Goal: Task Accomplishment & Management: Use online tool/utility

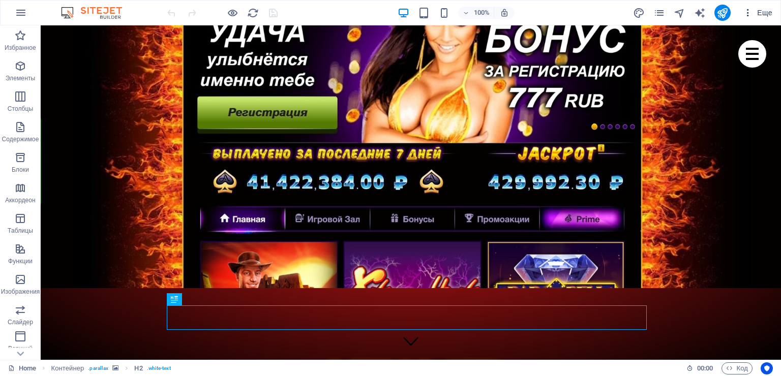
click at [749, 10] on icon "button" at bounding box center [748, 13] width 10 height 10
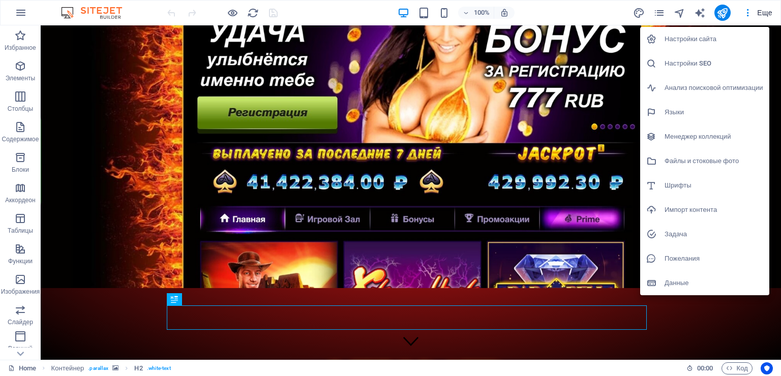
click at [709, 68] on h6 "Настройки SEO" at bounding box center [713, 63] width 99 height 12
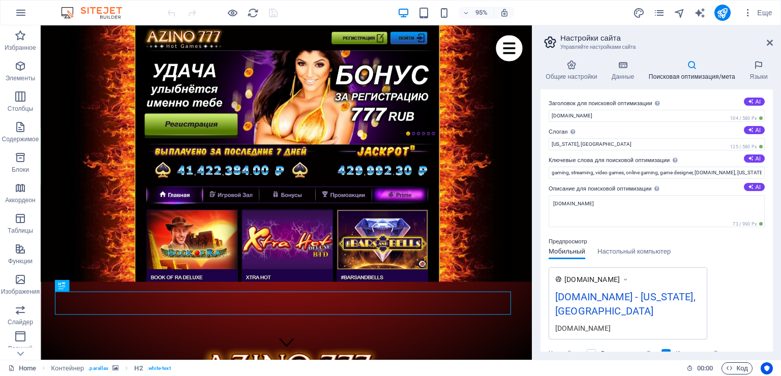
click at [741, 374] on span "Код" at bounding box center [737, 368] width 22 height 12
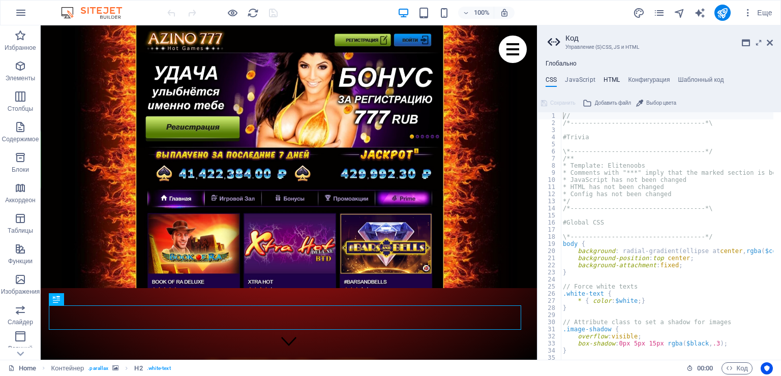
click at [611, 77] on h4 "HTML" at bounding box center [611, 81] width 17 height 11
type textarea "<a href="#main-content" class="wv-link-content button">Skip to main content</a>"
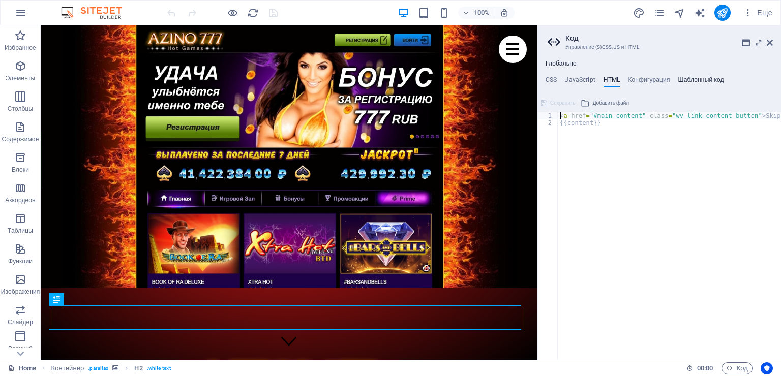
click at [702, 81] on h4 "Шаблонный код" at bounding box center [701, 81] width 46 height 11
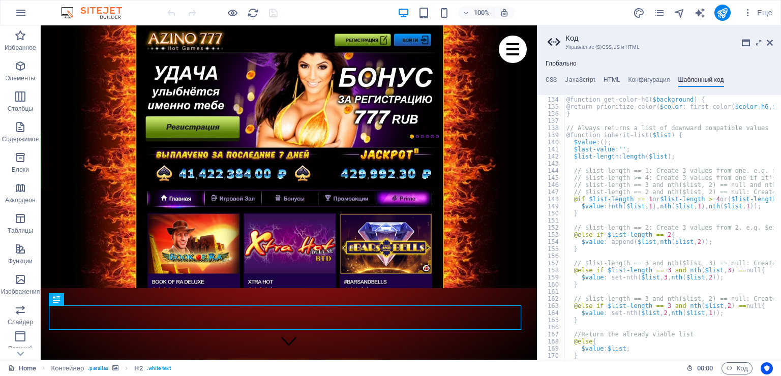
scroll to position [618, 0]
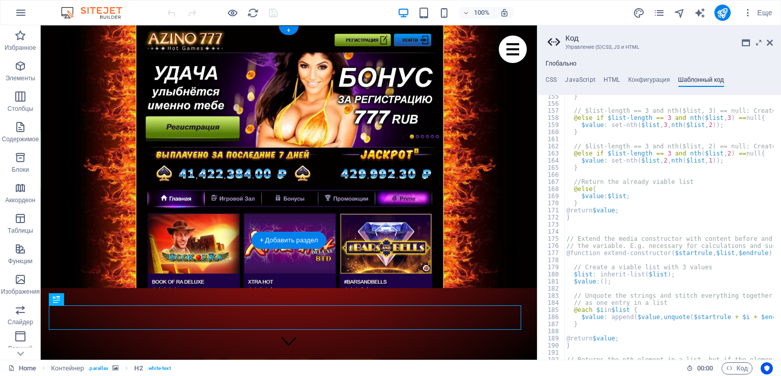
click at [43, 35] on figure at bounding box center [289, 156] width 496 height 263
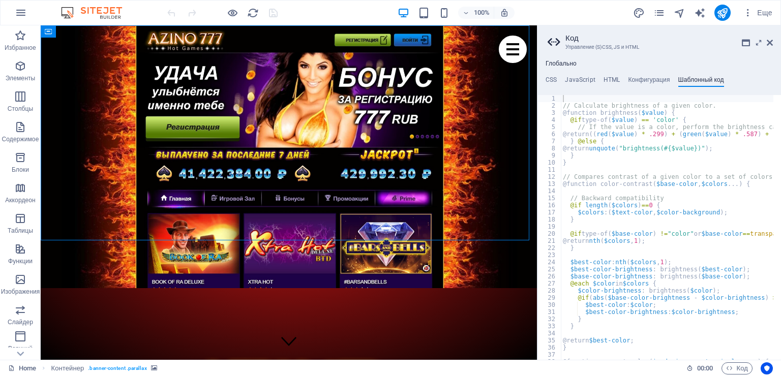
scroll to position [0, 0]
click at [548, 82] on h4 "CSS" at bounding box center [550, 81] width 11 height 11
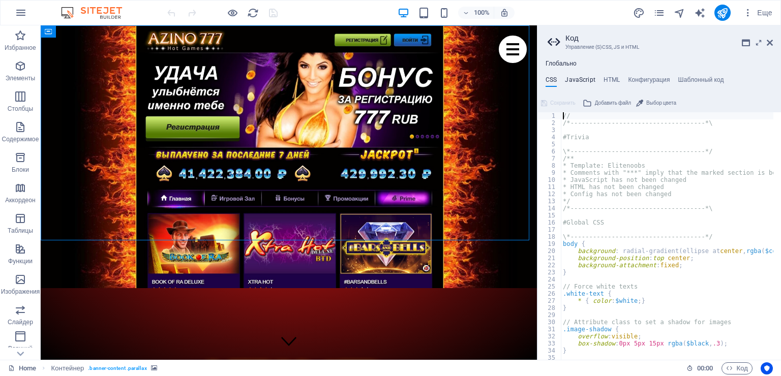
click at [579, 79] on h4 "JavaScript" at bounding box center [580, 81] width 30 height 11
type textarea "/* JS for preset "Menu V2" */"
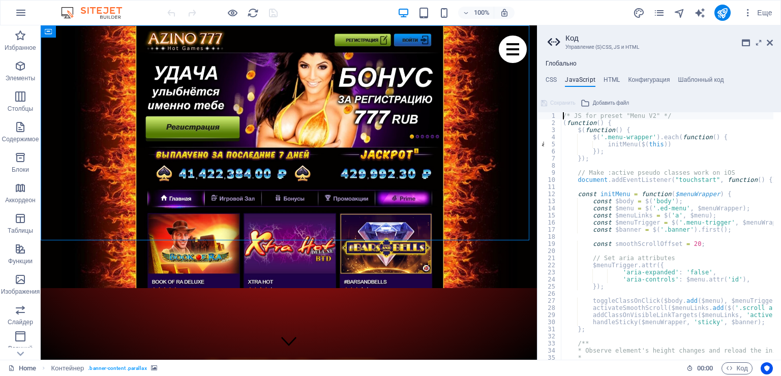
click at [613, 71] on div "Глобально CSS JavaScript HTML Конфигурация Шаблонный код // 1 2 3 4 5 6 7 8 9 1…" at bounding box center [659, 210] width 244 height 300
click at [613, 77] on h4 "HTML" at bounding box center [611, 81] width 17 height 11
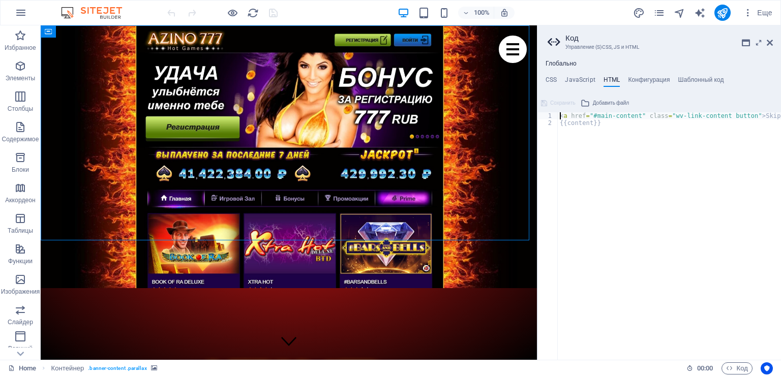
click at [595, 123] on div "< a href = "#main-content" class = "wv-link-content button" > Skip to main cont…" at bounding box center [695, 239] width 275 height 254
click at [610, 117] on div "< a href = "#main-content" class = "wv-link-content button" > Skip to main cont…" at bounding box center [695, 239] width 275 height 254
type textarea "<a href="#main-content" class="wv-link-content button">Skip to main content</a>"
click at [23, 368] on link "Home" at bounding box center [22, 368] width 28 height 12
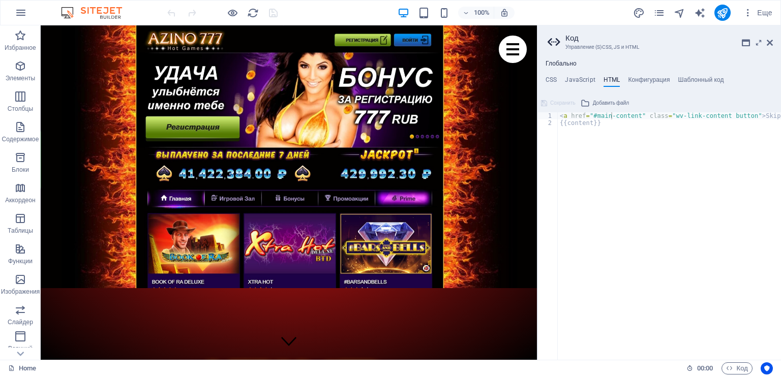
click at [689, 76] on div "Глобально CSS JavaScript HTML Конфигурация Шаблонный код // 1 2 3 4 5 6 7 8 9 1…" at bounding box center [659, 210] width 244 height 300
click at [692, 78] on h4 "Шаблонный код" at bounding box center [701, 81] width 46 height 11
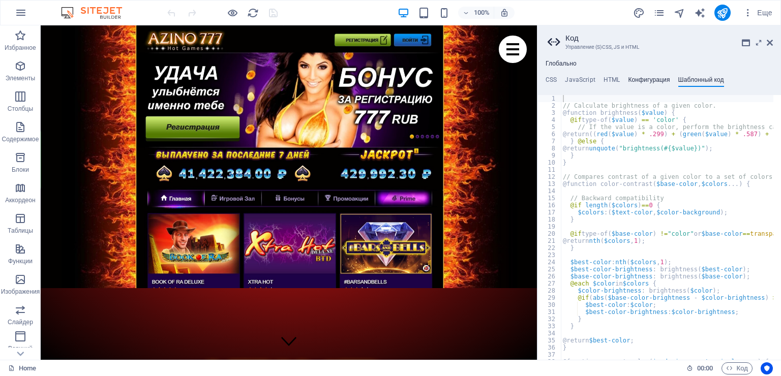
click at [655, 81] on h4 "Конфигурация" at bounding box center [649, 81] width 42 height 11
type textarea "$color-background: #ffffff;"
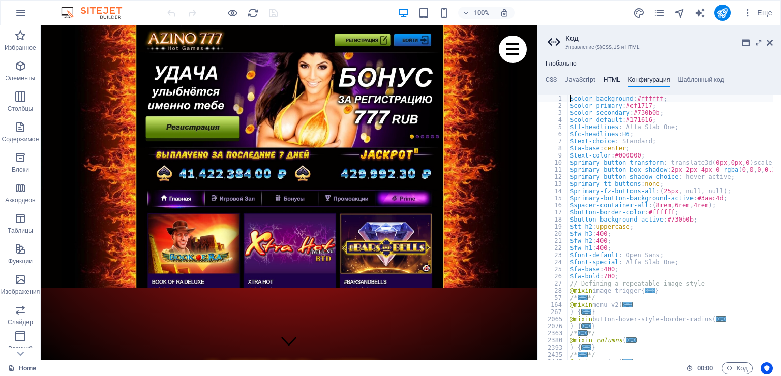
click at [608, 80] on h4 "HTML" at bounding box center [611, 81] width 17 height 11
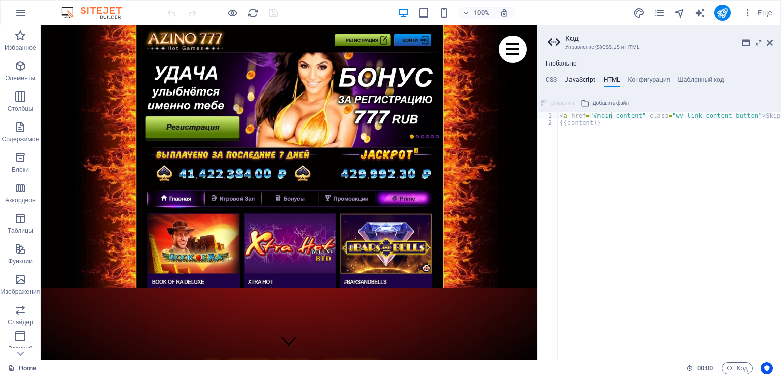
click at [579, 79] on h4 "JavaScript" at bounding box center [580, 81] width 30 height 11
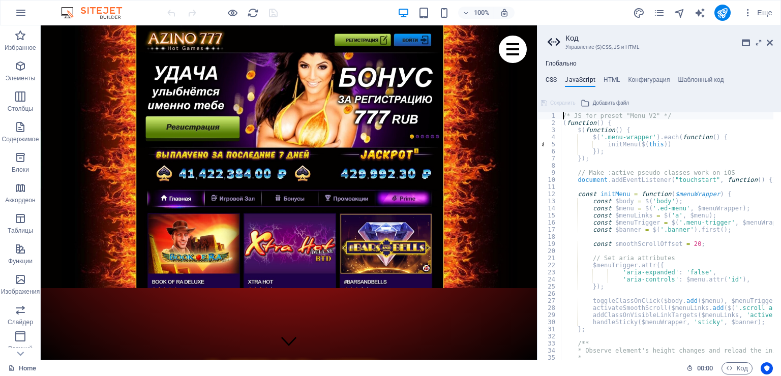
click at [545, 79] on h4 "CSS" at bounding box center [550, 81] width 11 height 11
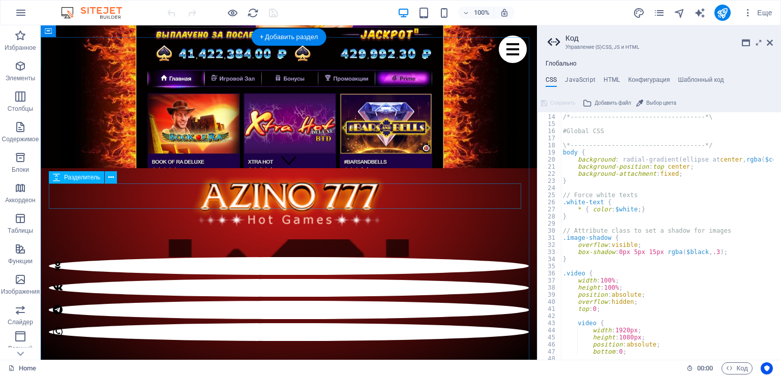
scroll to position [203, 0]
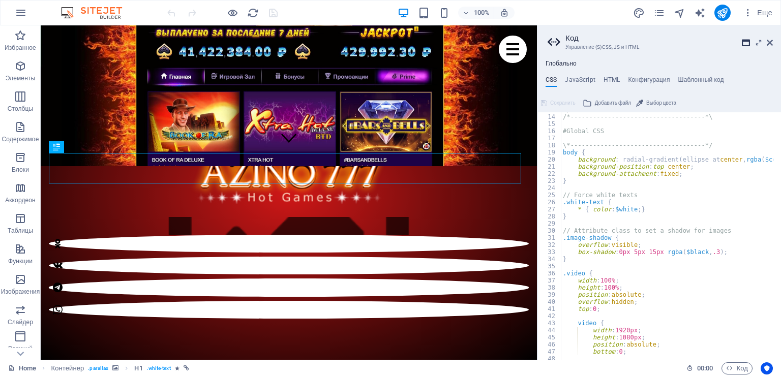
click at [746, 41] on icon at bounding box center [746, 43] width 8 height 8
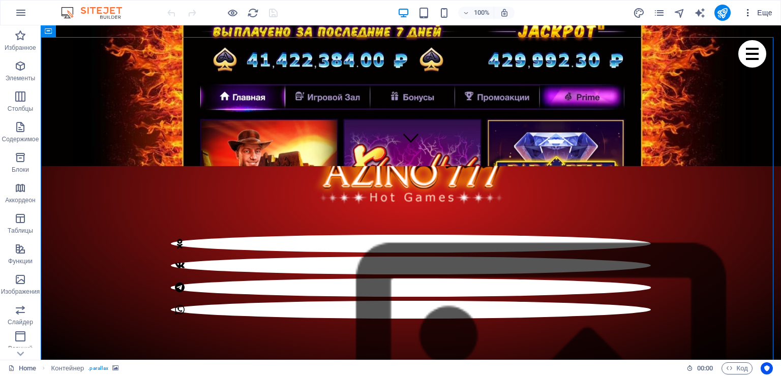
click at [747, 14] on icon "button" at bounding box center [748, 13] width 10 height 10
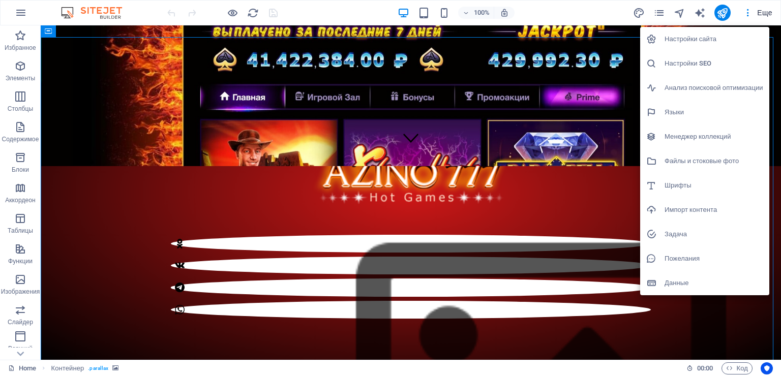
click at [688, 283] on h6 "Данные" at bounding box center [713, 283] width 99 height 12
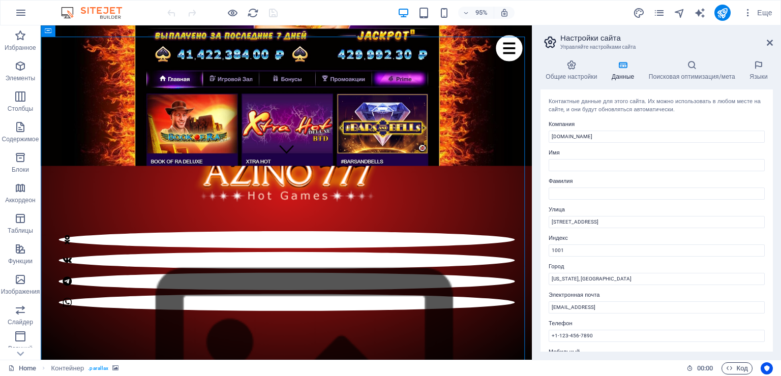
click at [732, 364] on span "Код" at bounding box center [737, 368] width 22 height 12
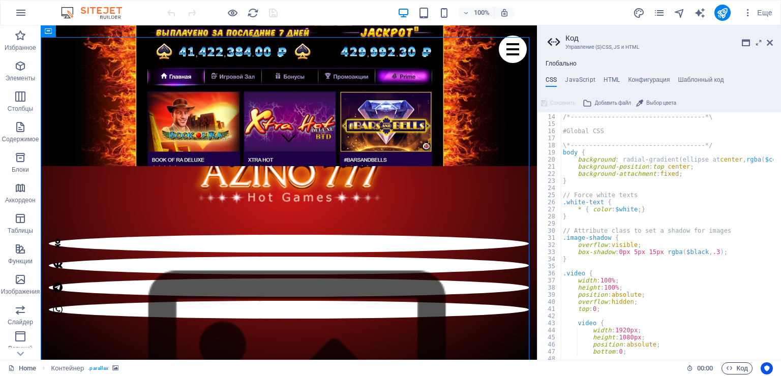
click at [732, 364] on span "Код" at bounding box center [737, 368] width 22 height 12
click at [732, 368] on span "Код" at bounding box center [737, 368] width 22 height 12
click at [27, 369] on link "Home" at bounding box center [22, 368] width 28 height 12
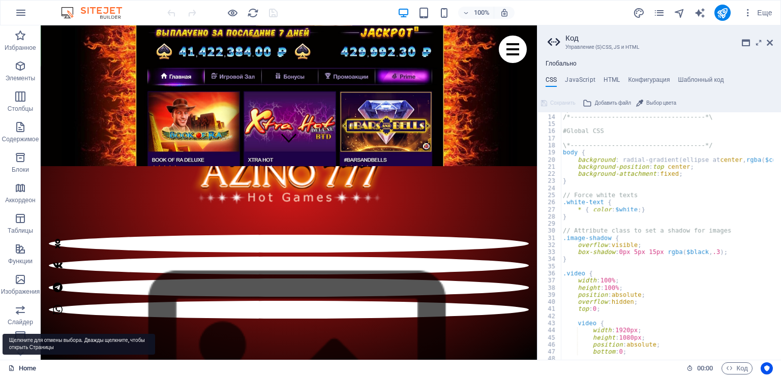
click at [11, 366] on icon at bounding box center [11, 368] width 7 height 7
click at [580, 74] on div "Глобально CSS JavaScript HTML Конфигурация Шаблонный код // 13 14 15 16 17 18 1…" at bounding box center [659, 210] width 244 height 300
click at [578, 77] on h4 "JavaScript" at bounding box center [580, 81] width 30 height 11
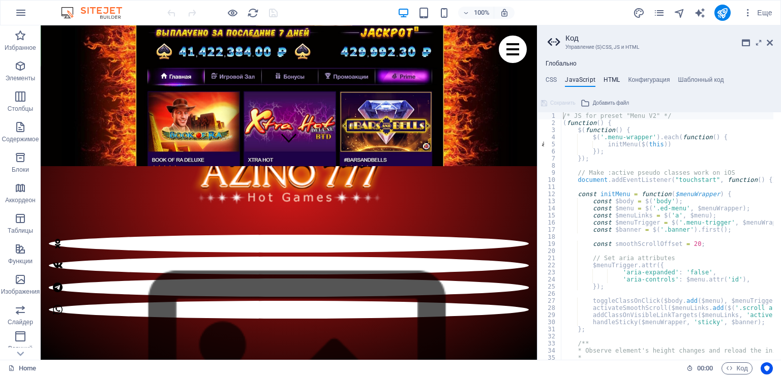
click at [607, 77] on h4 "HTML" at bounding box center [611, 81] width 17 height 11
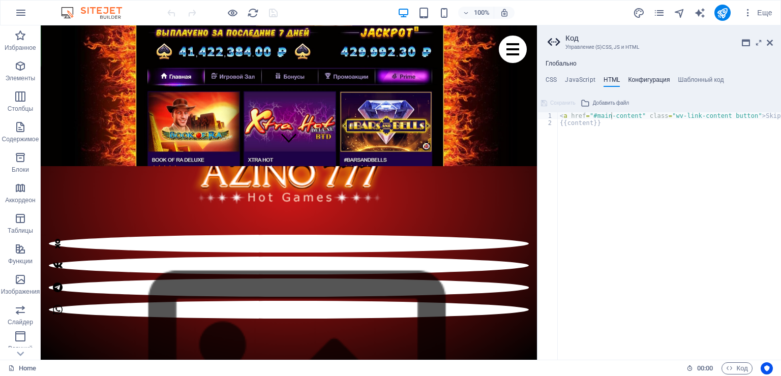
click at [644, 79] on h4 "Конфигурация" at bounding box center [649, 81] width 42 height 11
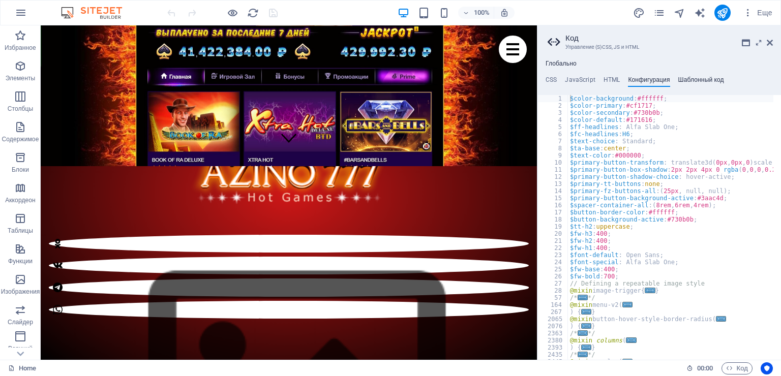
click at [702, 80] on h4 "Шаблонный код" at bounding box center [701, 81] width 46 height 11
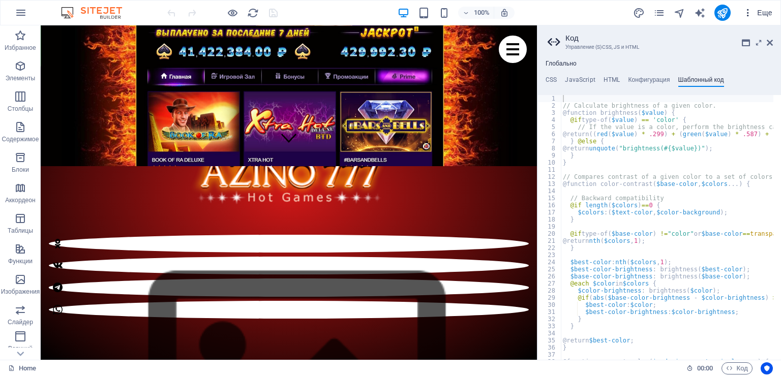
click at [746, 17] on icon "button" at bounding box center [748, 13] width 10 height 10
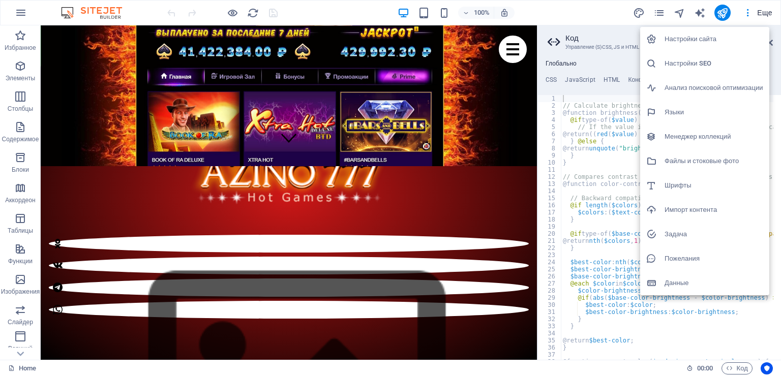
click at [690, 39] on h6 "Настройки сайта" at bounding box center [713, 39] width 99 height 12
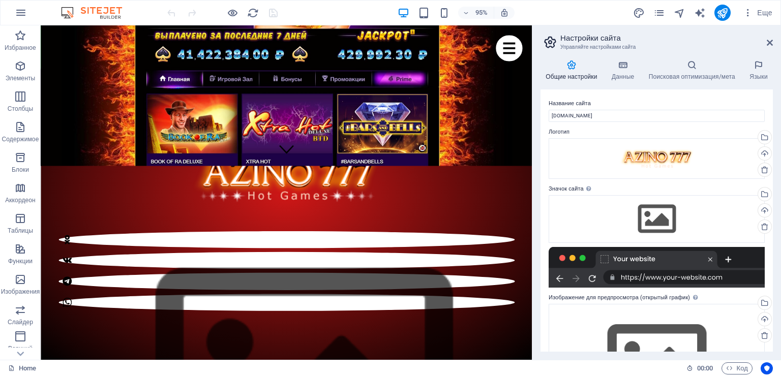
click at [572, 70] on h4 "Общие настройки" at bounding box center [573, 70] width 66 height 21
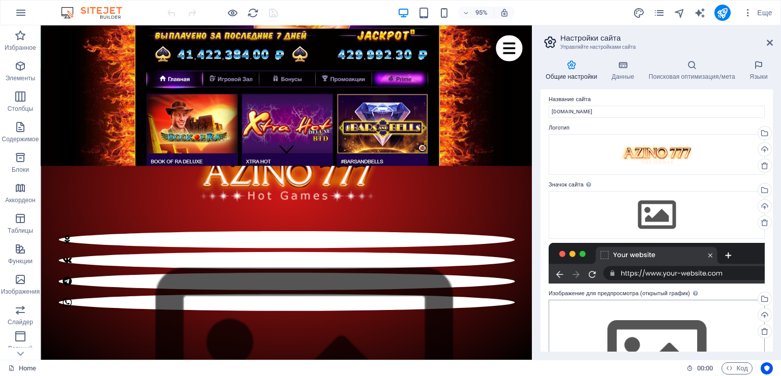
scroll to position [0, 0]
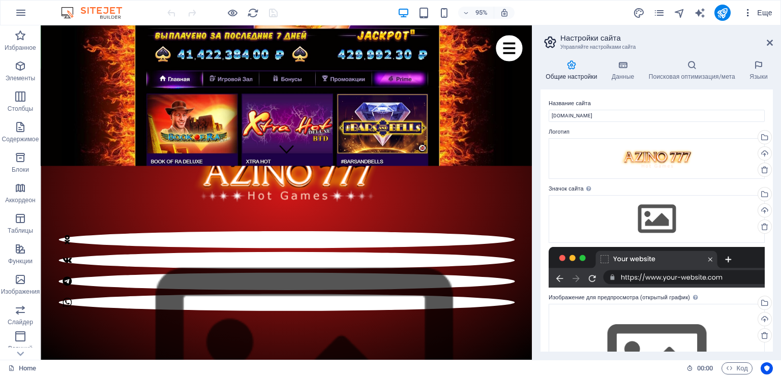
click at [744, 14] on icon "button" at bounding box center [748, 13] width 10 height 10
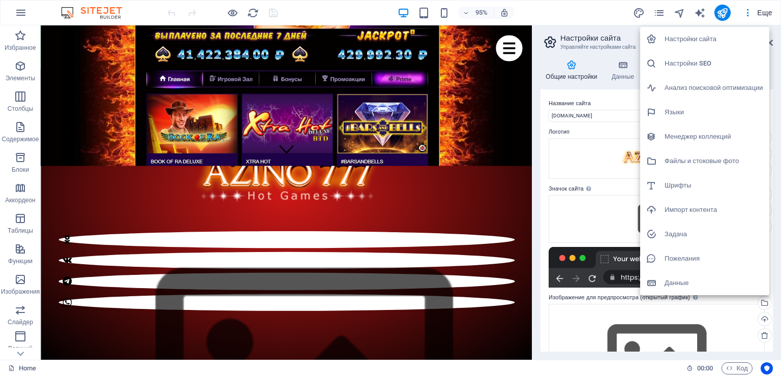
click at [711, 64] on h6 "Настройки SEO" at bounding box center [713, 63] width 99 height 12
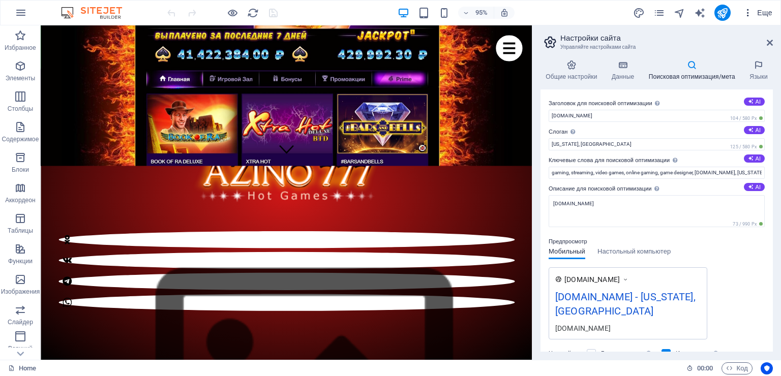
click at [748, 13] on icon "button" at bounding box center [748, 13] width 10 height 10
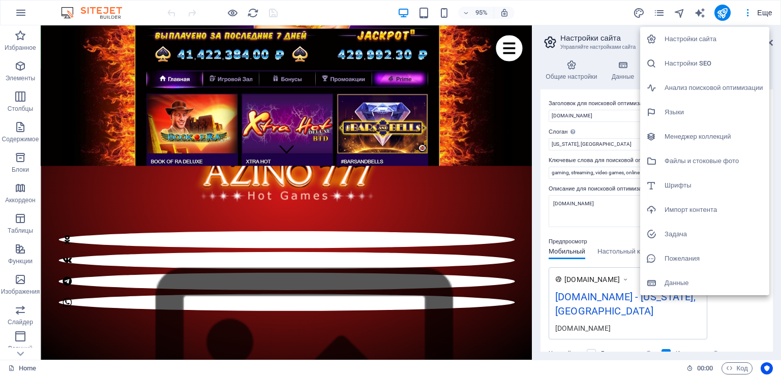
click at [716, 84] on h6 "Анализ поисковой оптимизации" at bounding box center [713, 88] width 99 height 12
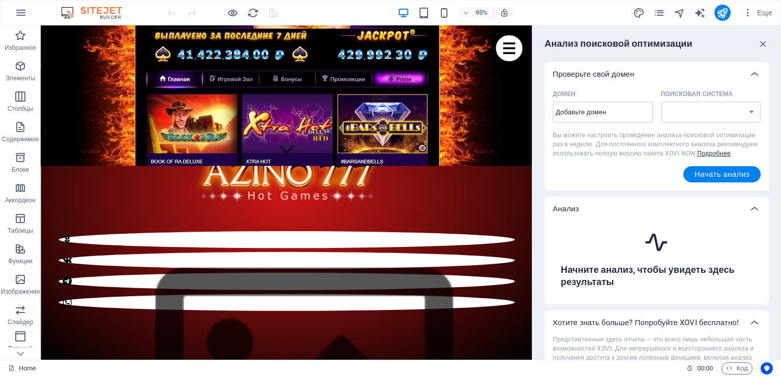
select select "google.com"
click at [720, 109] on select "google.de google.at google.es google.co.uk google.fr google.it google.ch google…" at bounding box center [711, 112] width 100 height 21
click at [749, 11] on icon "button" at bounding box center [748, 13] width 10 height 10
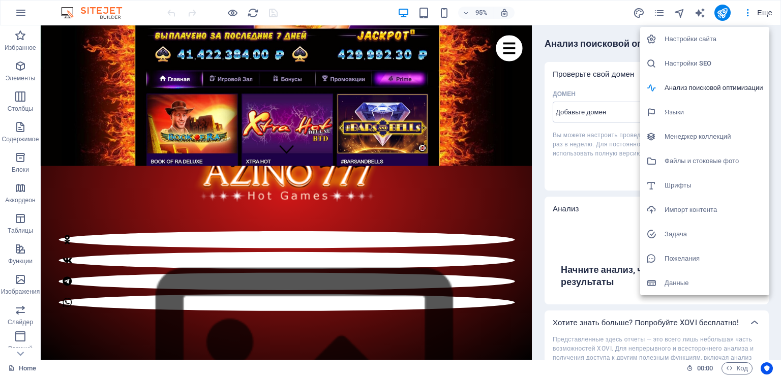
click at [690, 113] on h6 "Языки" at bounding box center [713, 112] width 99 height 12
select select "1"
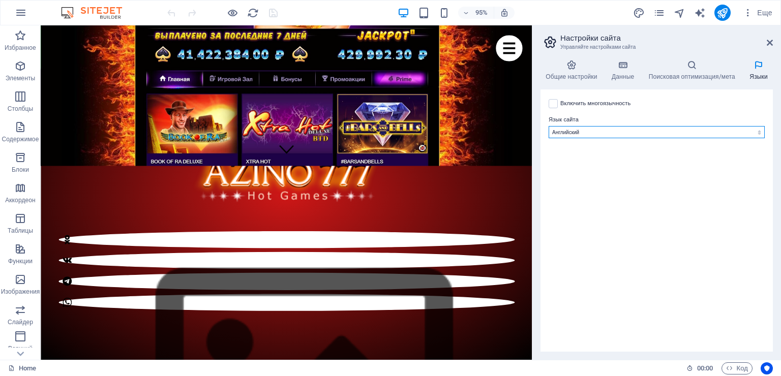
click at [673, 131] on select "Албанский Английский Арабский Бенгальский Болгарский Венгерский Вьетнамский Гол…" at bounding box center [657, 132] width 216 height 12
click at [549, 102] on label at bounding box center [553, 103] width 9 height 9
click at [0, 0] on input "Включить многоязычность Чтобы отключить многоязычность, удалите все языки, кром…" at bounding box center [0, 0] width 0 height 0
select select
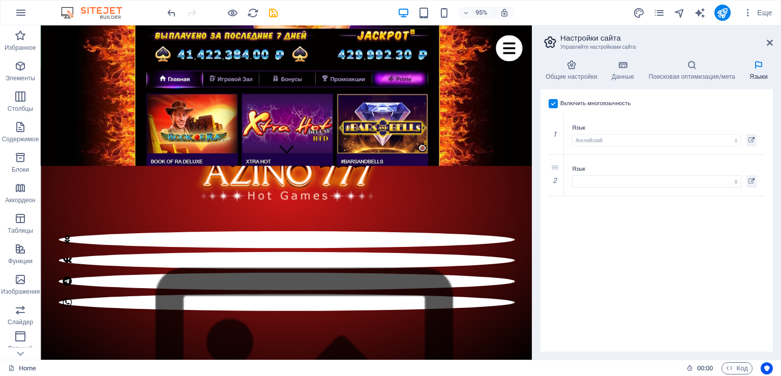
click at [552, 103] on label at bounding box center [553, 103] width 9 height 9
click at [0, 0] on input "Включить многоязычность Чтобы отключить многоязычность, удалите все языки, кром…" at bounding box center [0, 0] width 0 height 0
click at [699, 73] on h4 "Поисковая оптимизация/мета" at bounding box center [693, 70] width 101 height 21
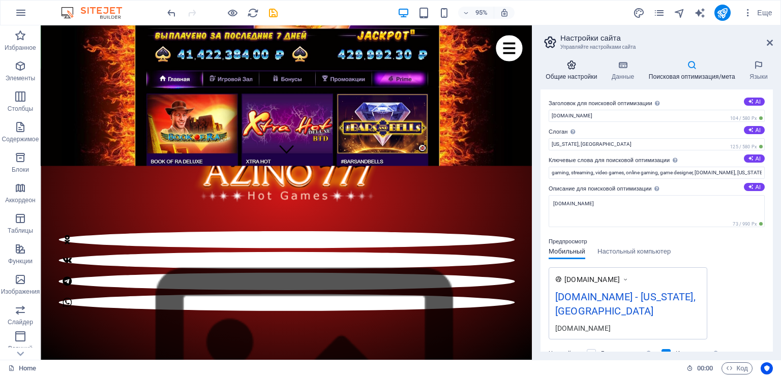
click at [567, 64] on icon at bounding box center [571, 65] width 62 height 10
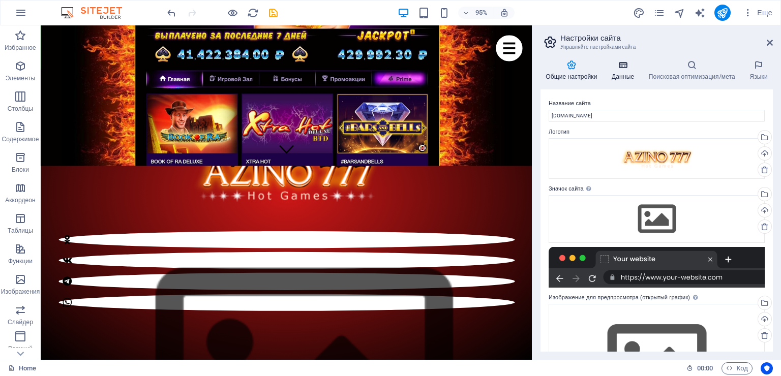
click at [614, 65] on icon at bounding box center [622, 65] width 33 height 10
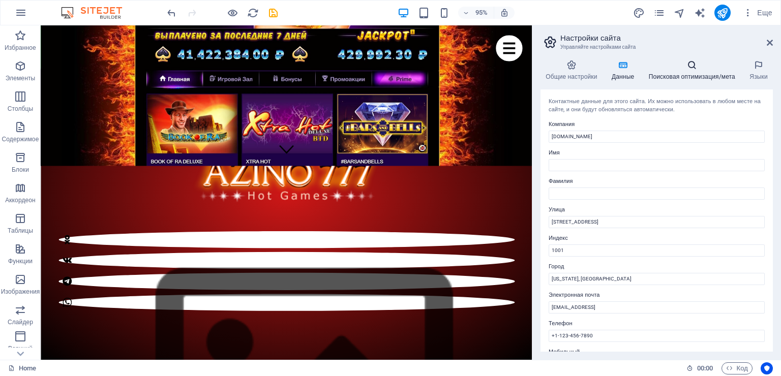
click at [699, 68] on icon at bounding box center [691, 65] width 97 height 10
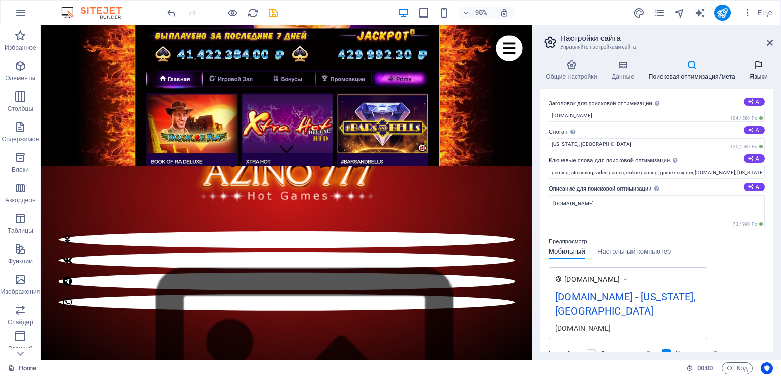
click at [761, 68] on icon at bounding box center [758, 65] width 28 height 10
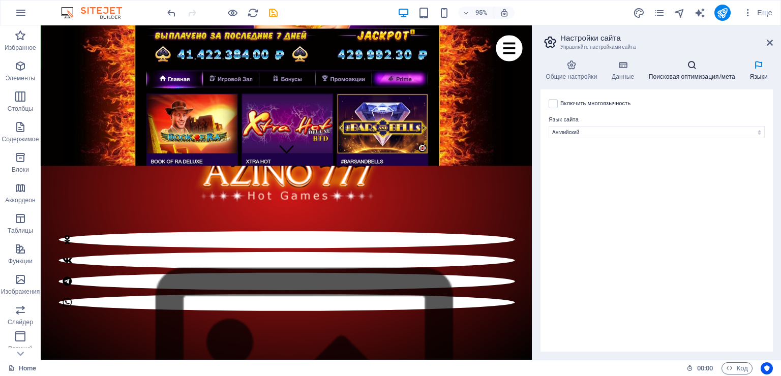
click at [707, 68] on icon at bounding box center [691, 65] width 97 height 10
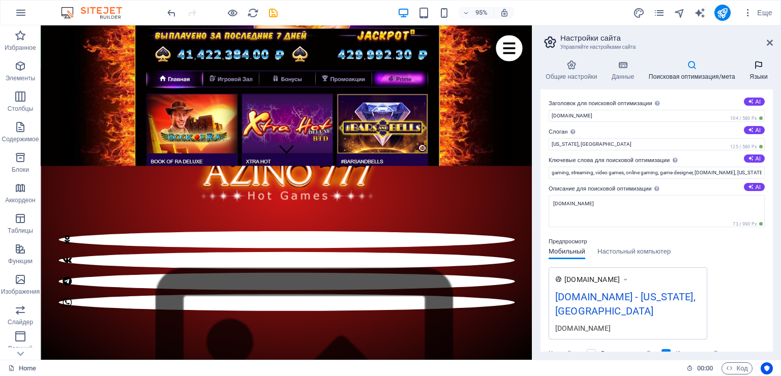
click at [751, 70] on icon at bounding box center [758, 65] width 28 height 10
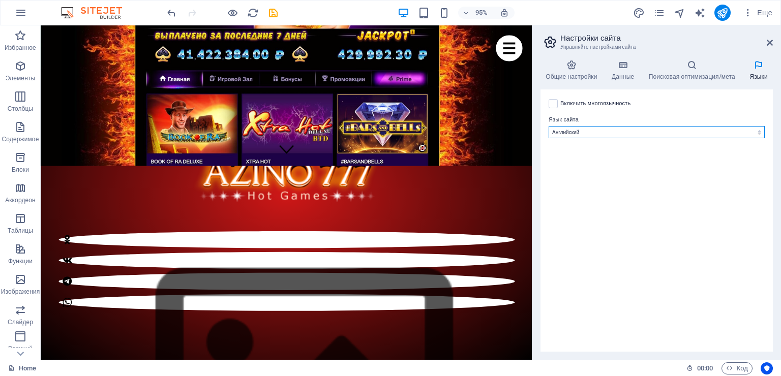
click at [662, 134] on select "Албанский Английский Арабский Бенгальский Болгарский Венгерский Вьетнамский Гол…" at bounding box center [657, 132] width 216 height 12
click at [549, 126] on select "Албанский Английский Арабский Бенгальский Болгарский Венгерский Вьетнамский Гол…" at bounding box center [657, 132] width 216 height 12
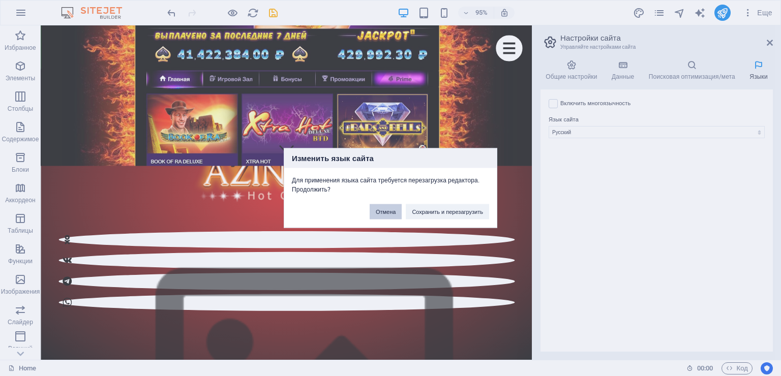
click at [378, 211] on button "Отмена" at bounding box center [386, 211] width 32 height 15
select select "1"
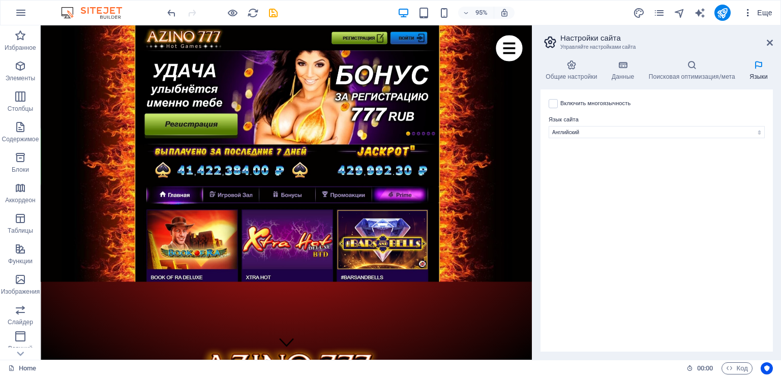
click at [763, 15] on span "Еще" at bounding box center [757, 13] width 29 height 10
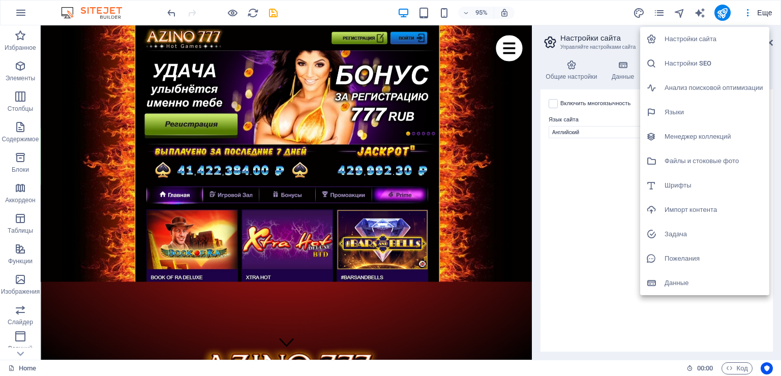
click at [711, 140] on h6 "Менеджер коллекций" at bounding box center [713, 137] width 99 height 12
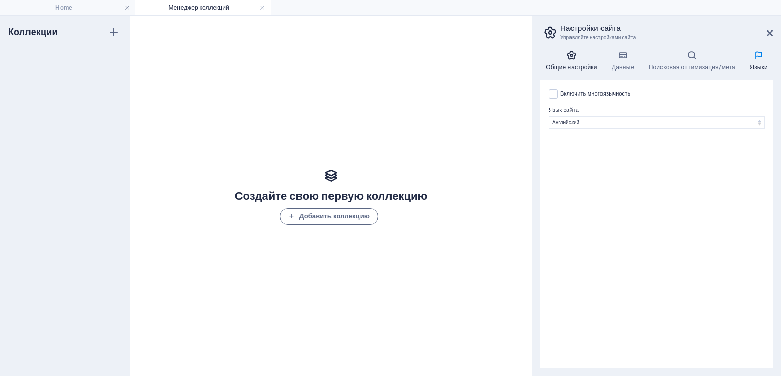
click at [576, 63] on h4 "Общие настройки" at bounding box center [573, 60] width 66 height 21
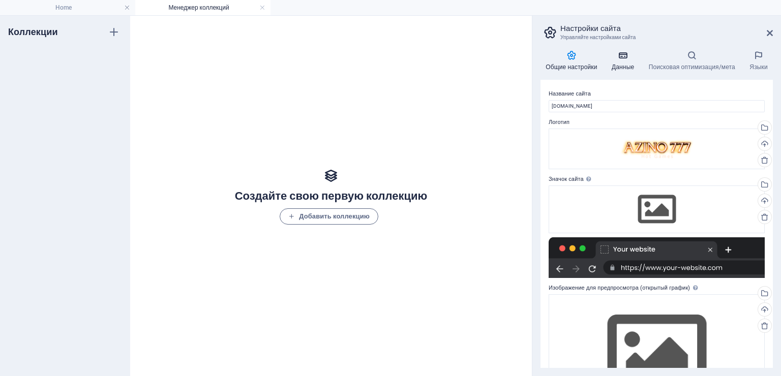
click at [616, 60] on icon at bounding box center [622, 55] width 33 height 10
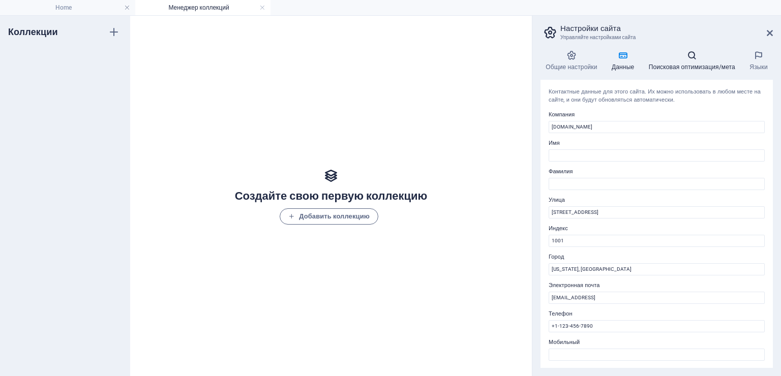
click at [666, 62] on h4 "Поисковая оптимизация/мета" at bounding box center [693, 60] width 101 height 21
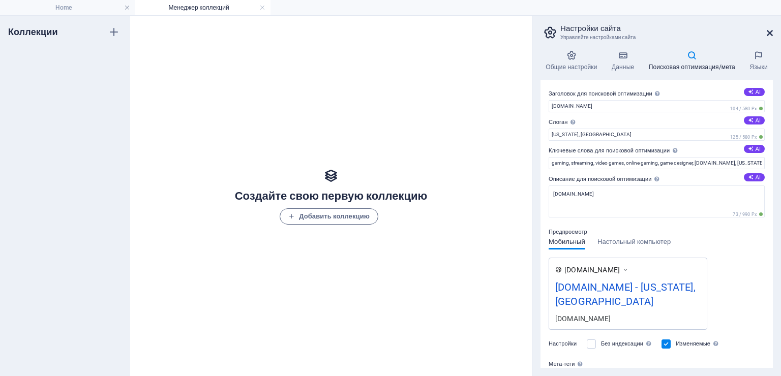
click at [772, 34] on icon at bounding box center [770, 33] width 6 height 8
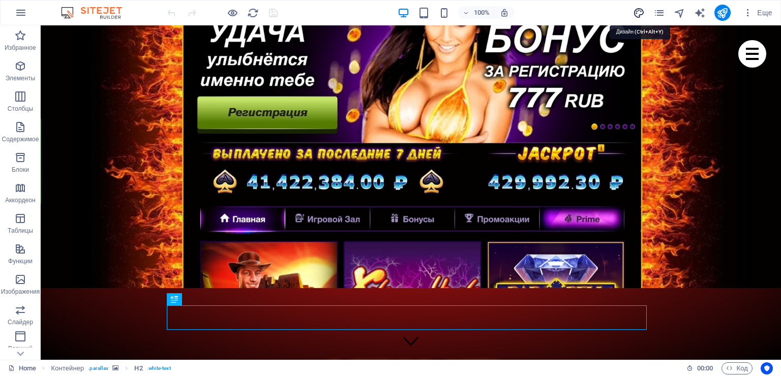
click at [639, 12] on icon "design" at bounding box center [639, 13] width 12 height 12
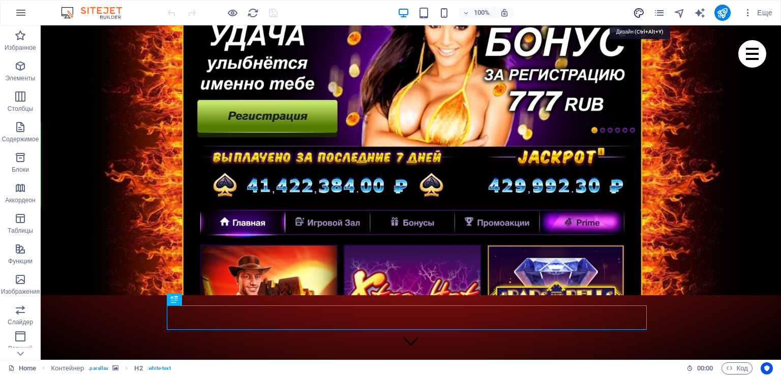
select select "px"
select select "400"
select select "px"
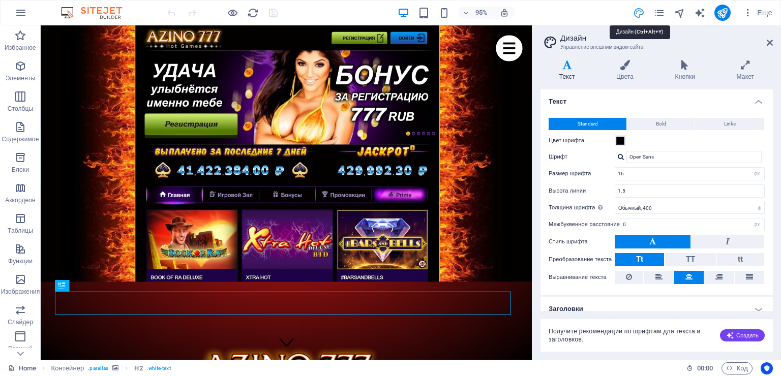
click at [639, 12] on icon "design" at bounding box center [639, 13] width 12 height 12
click at [662, 13] on icon "pages" at bounding box center [659, 13] width 12 height 12
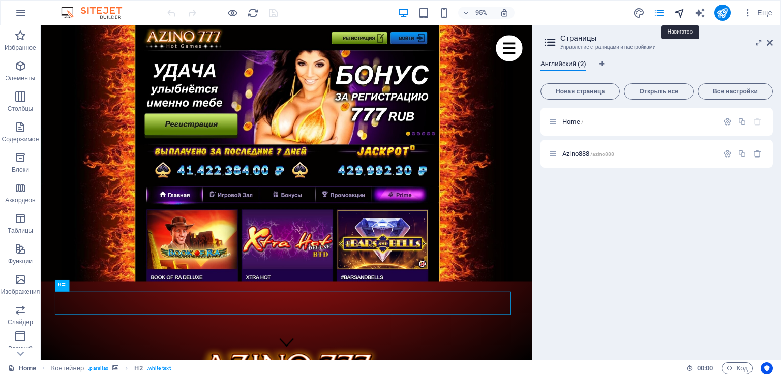
click at [678, 12] on icon "navigator" at bounding box center [680, 13] width 12 height 12
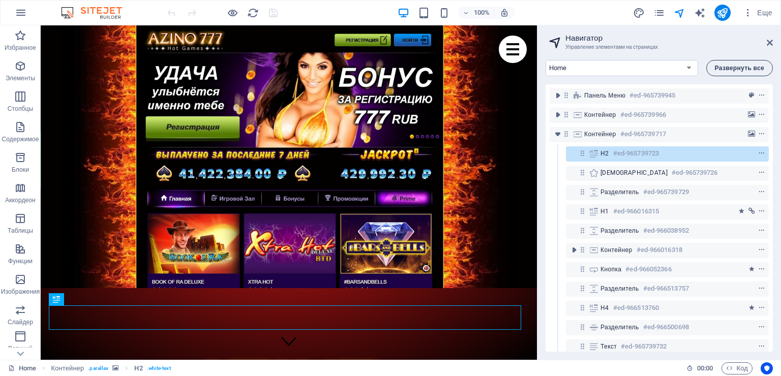
click at [743, 71] on span "Развернуть все" at bounding box center [739, 68] width 49 height 6
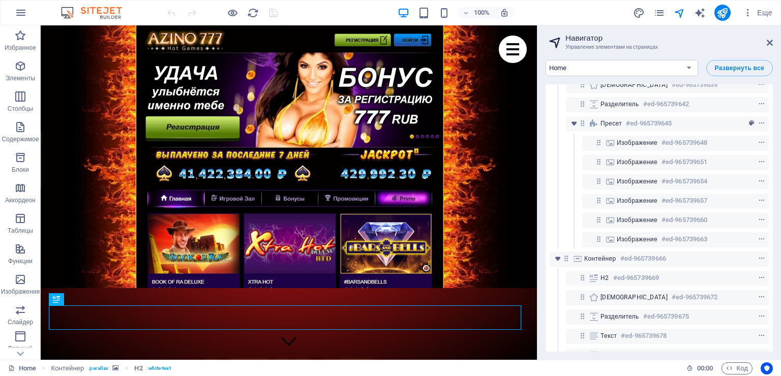
scroll to position [2797, 0]
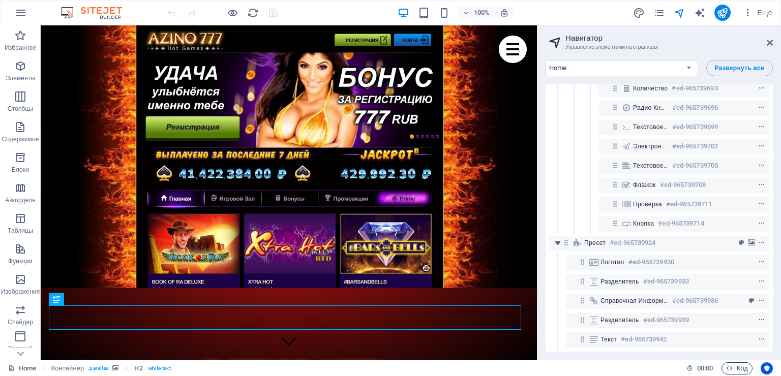
click at [741, 365] on span "Код" at bounding box center [737, 368] width 22 height 12
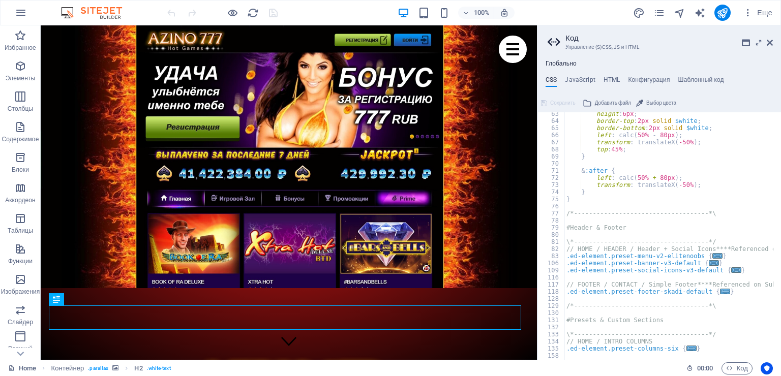
scroll to position [413, 0]
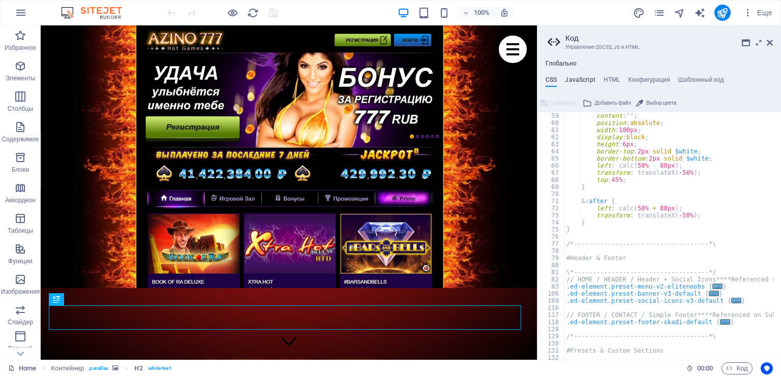
click at [582, 83] on h4 "JavaScript" at bounding box center [580, 81] width 30 height 11
type textarea "/* JS for preset "Menu V2" */"
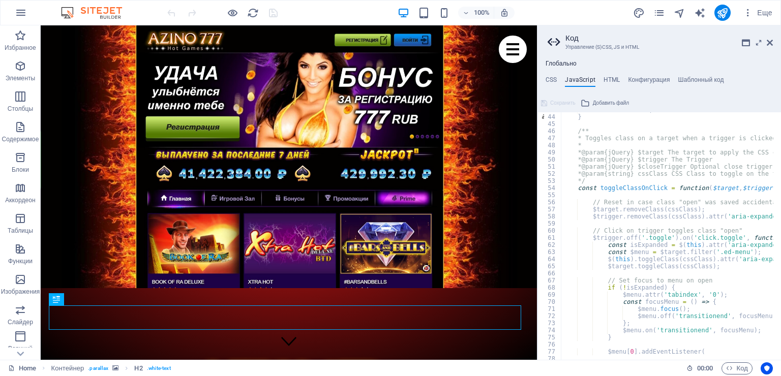
scroll to position [305, 0]
click at [609, 77] on h4 "HTML" at bounding box center [611, 81] width 17 height 11
type textarea "<a href="#main-content" class="wv-link-content button">Skip to main content</a>"
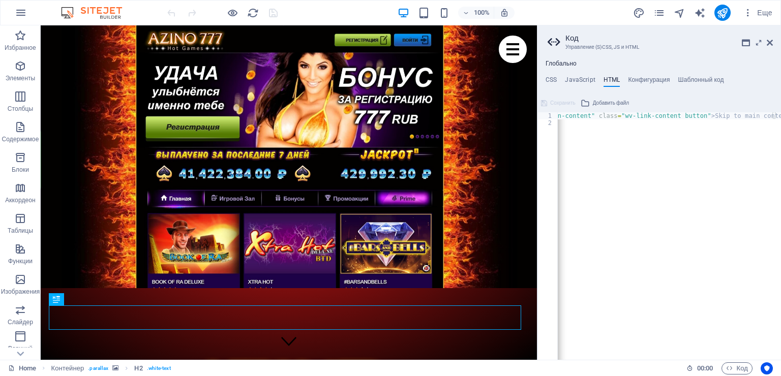
scroll to position [0, 51]
click at [650, 78] on h4 "Конфигурация" at bounding box center [649, 81] width 42 height 11
type textarea "$color-background: #ffffff;"
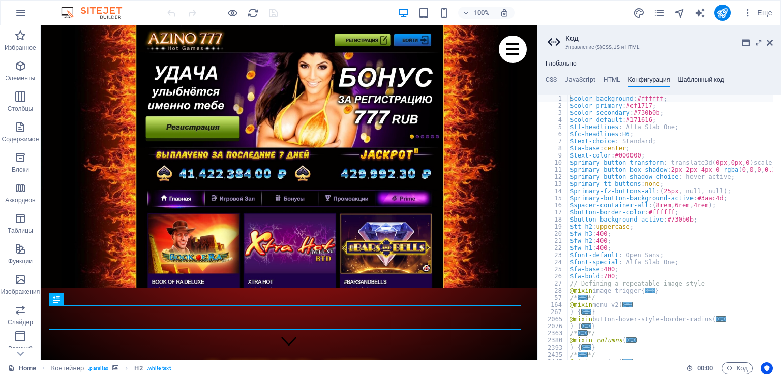
click at [705, 78] on h4 "Шаблонный код" at bounding box center [701, 81] width 46 height 11
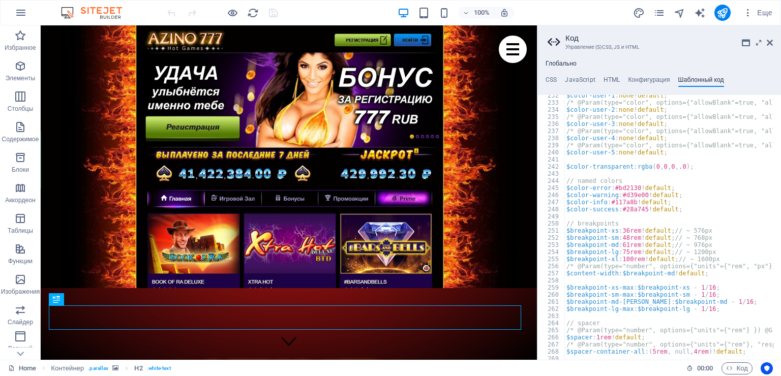
scroll to position [944, 0]
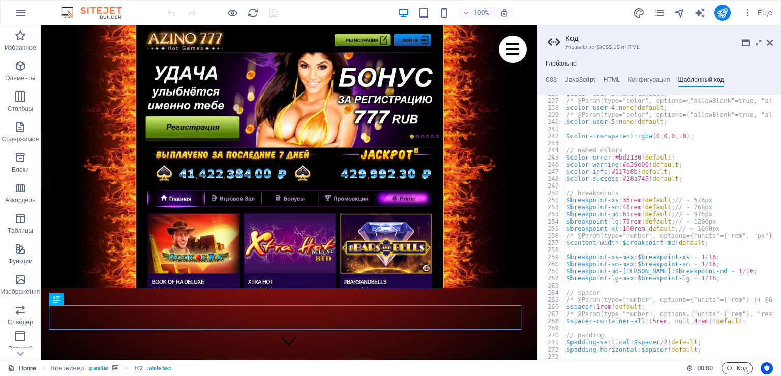
click at [735, 366] on span "Код" at bounding box center [737, 368] width 22 height 12
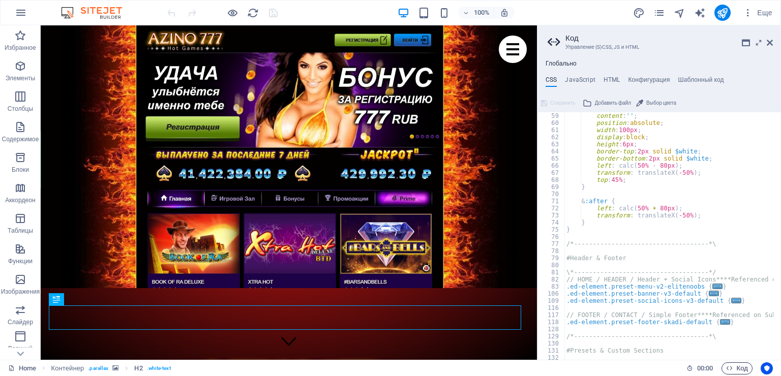
click at [735, 366] on span "Код" at bounding box center [737, 368] width 22 height 12
click at [613, 46] on h3 "Управление (S)CSS, JS и HTML" at bounding box center [658, 47] width 187 height 9
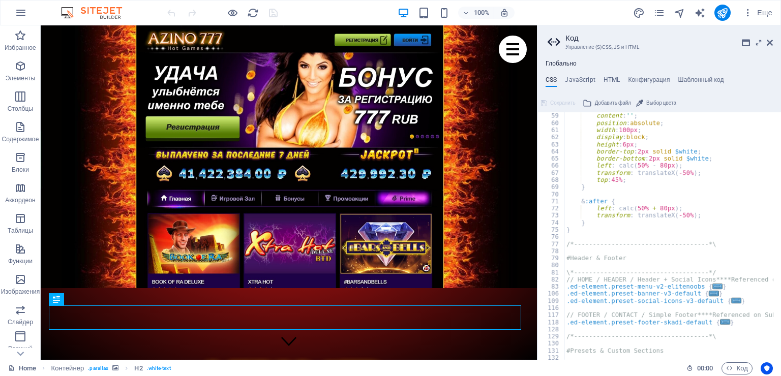
click at [613, 46] on h3 "Управление (S)CSS, JS и HTML" at bounding box center [658, 47] width 187 height 9
click at [647, 83] on h4 "Конфигурация" at bounding box center [649, 81] width 42 height 11
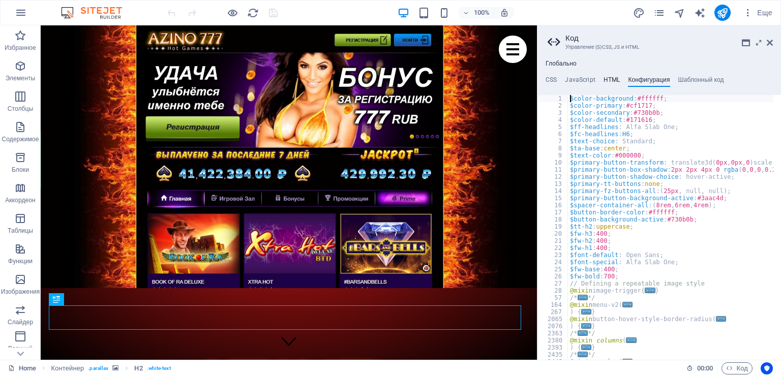
click at [608, 79] on h4 "HTML" at bounding box center [611, 81] width 17 height 11
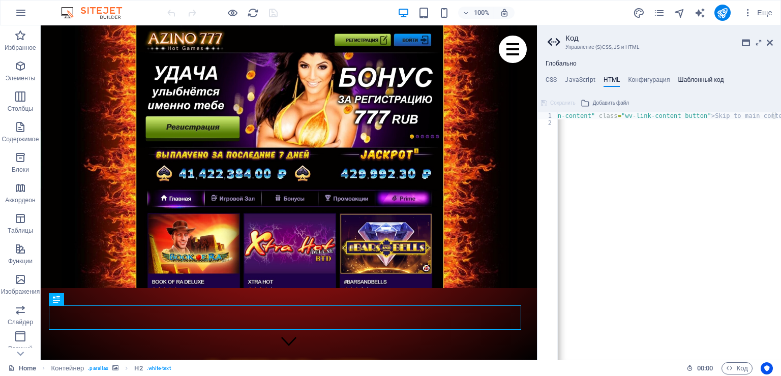
click at [696, 77] on h4 "Шаблонный код" at bounding box center [701, 81] width 46 height 11
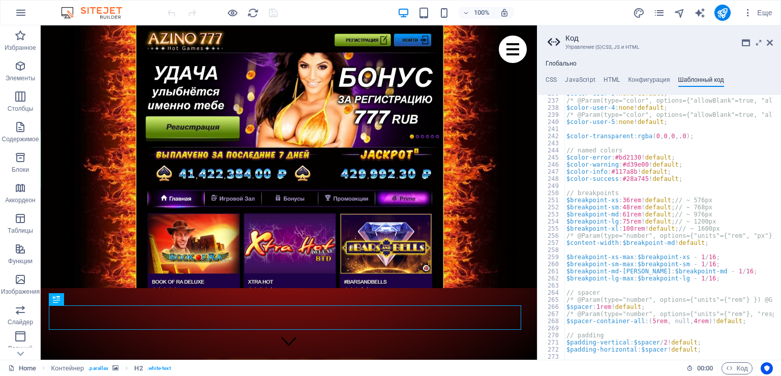
click at [596, 76] on ul "CSS JavaScript HTML Конфигурация Шаблонный код" at bounding box center [659, 81] width 244 height 11
click at [604, 78] on h4 "HTML" at bounding box center [611, 81] width 17 height 11
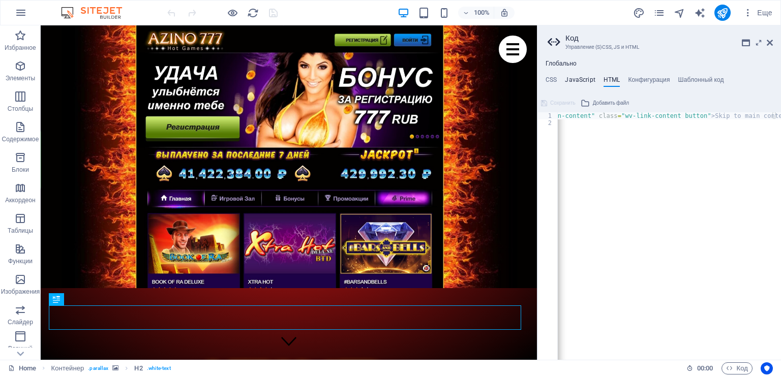
click at [586, 78] on h4 "JavaScript" at bounding box center [580, 81] width 30 height 11
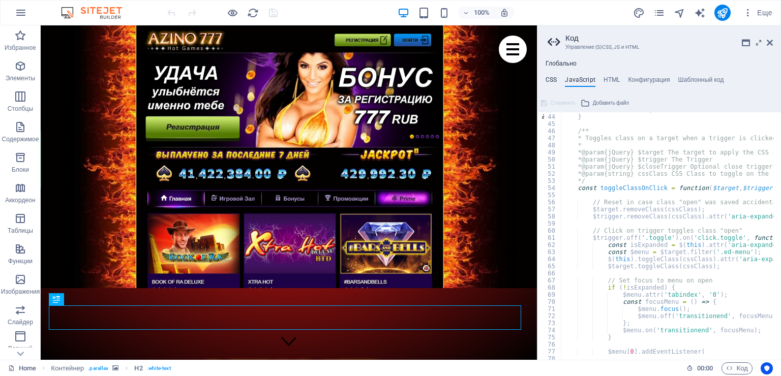
click at [549, 79] on h4 "CSS" at bounding box center [550, 81] width 11 height 11
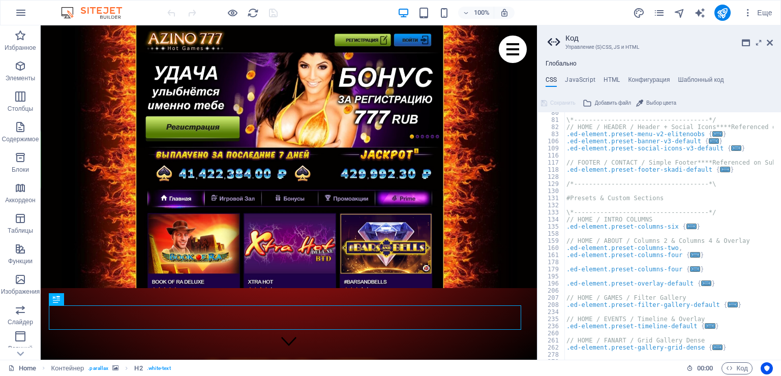
scroll to position [626, 0]
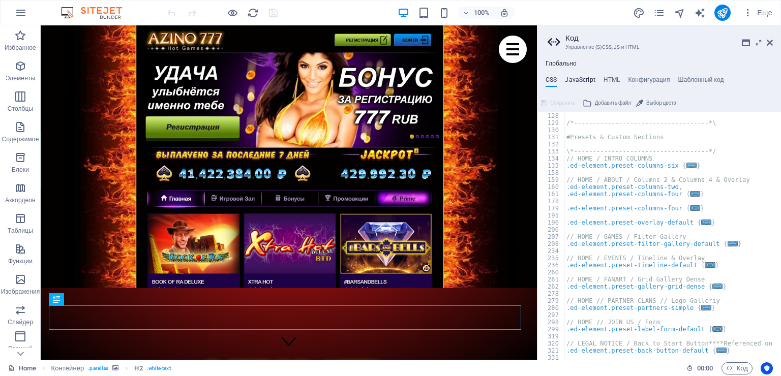
click at [584, 80] on h4 "JavaScript" at bounding box center [580, 81] width 30 height 11
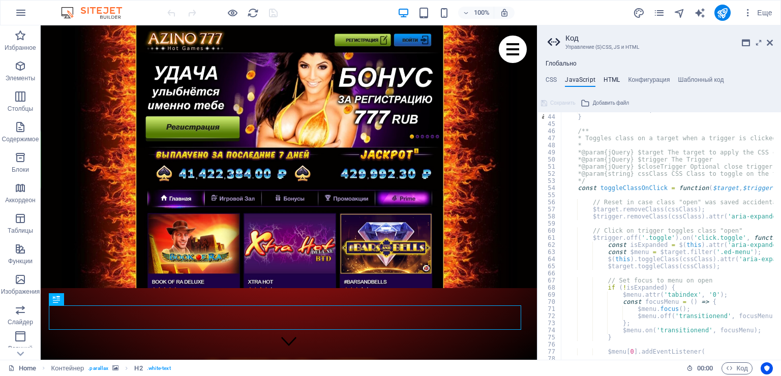
click at [605, 77] on h4 "HTML" at bounding box center [611, 81] width 17 height 11
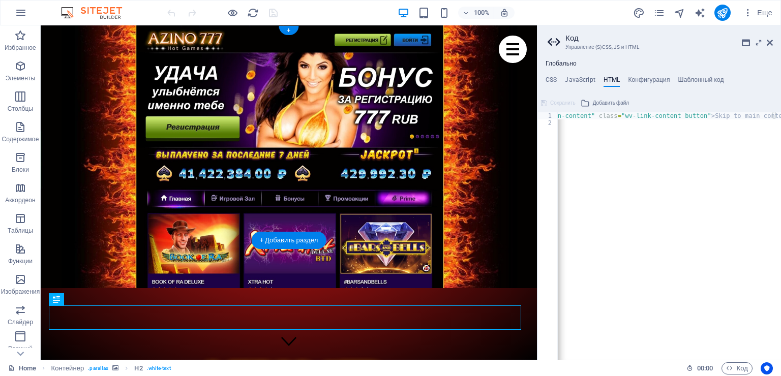
click at [101, 56] on figure at bounding box center [289, 156] width 496 height 263
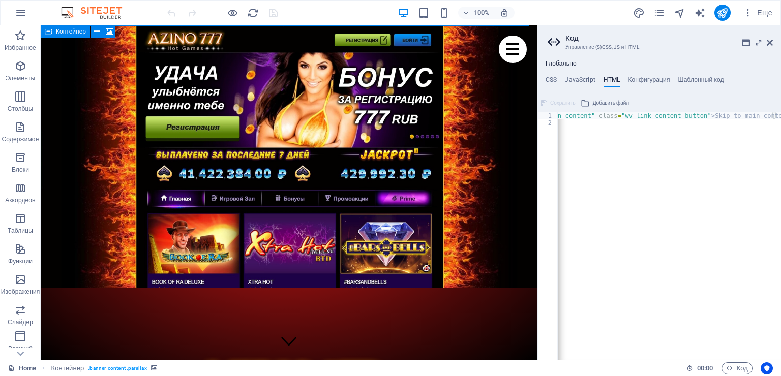
click at [49, 36] on icon at bounding box center [48, 31] width 7 height 12
click at [67, 35] on div "Контейнер" at bounding box center [65, 31] width 49 height 12
click at [95, 34] on icon at bounding box center [97, 31] width 6 height 11
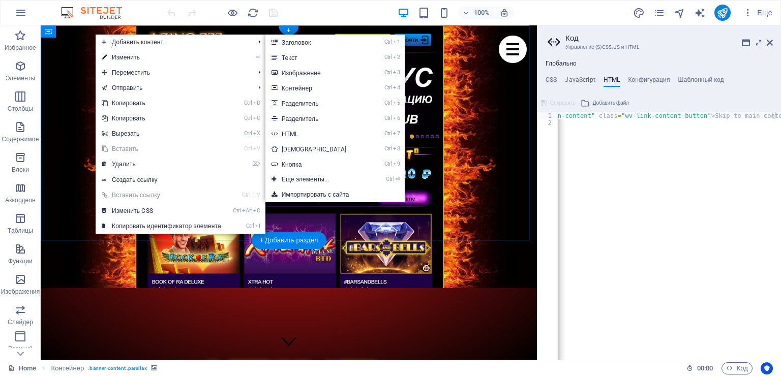
click at [454, 51] on figure at bounding box center [289, 156] width 496 height 263
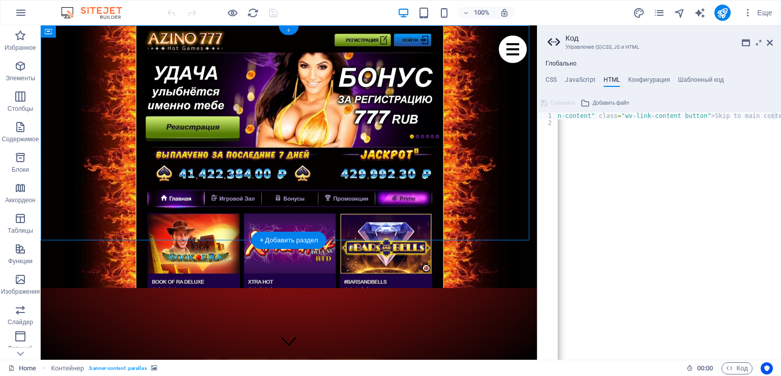
drag, startPoint x: 288, startPoint y: 28, endPoint x: 82, endPoint y: 210, distance: 274.8
click at [288, 28] on div "+" at bounding box center [289, 30] width 20 height 9
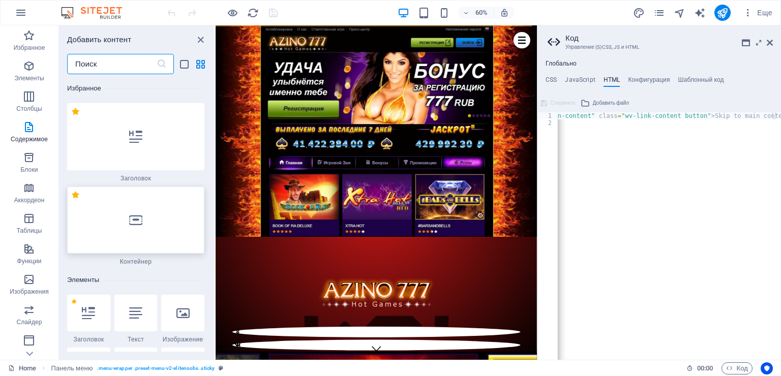
scroll to position [3300, 0]
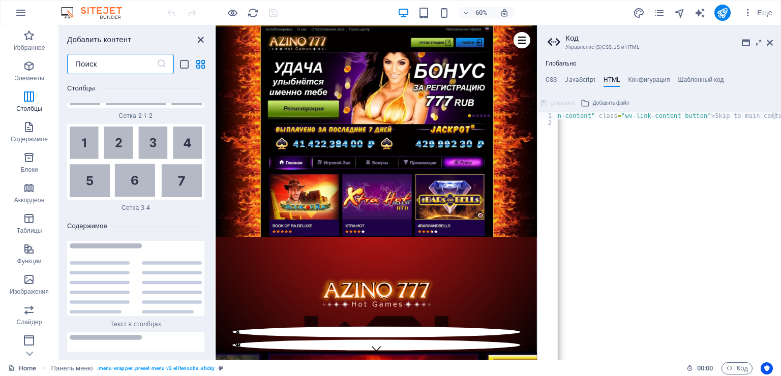
click at [199, 39] on icon "close panel" at bounding box center [201, 40] width 12 height 12
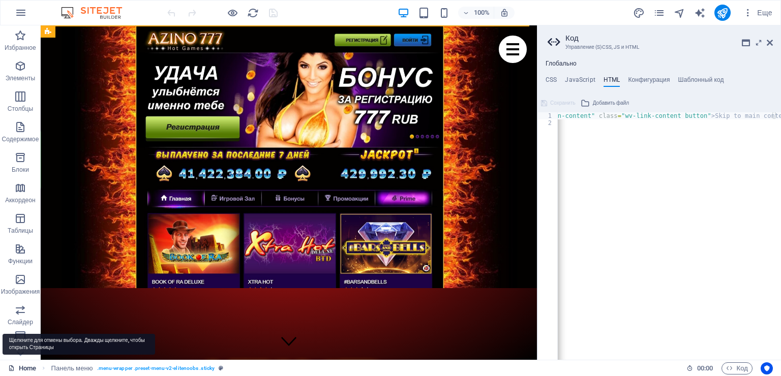
click at [19, 364] on link "Home" at bounding box center [22, 368] width 28 height 12
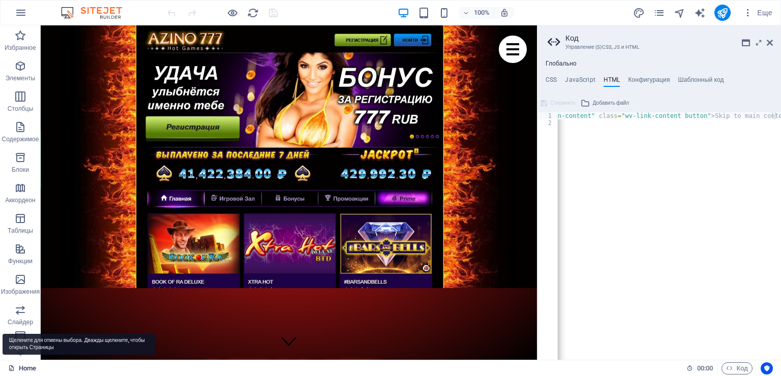
click at [10, 367] on icon at bounding box center [11, 368] width 7 height 7
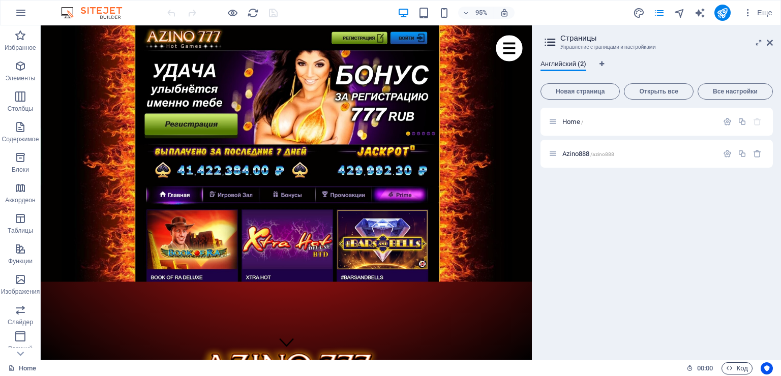
click at [733, 367] on span "Код" at bounding box center [737, 368] width 22 height 12
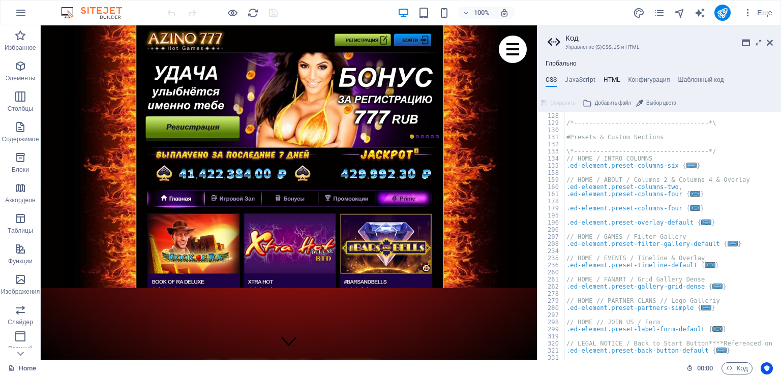
click at [613, 77] on h4 "HTML" at bounding box center [611, 81] width 17 height 11
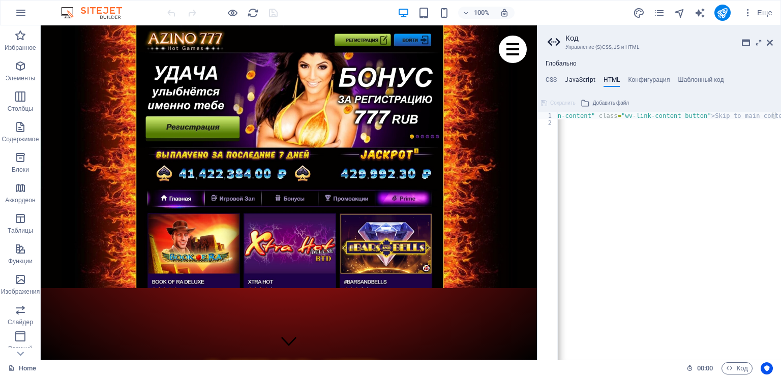
click at [573, 77] on h4 "JavaScript" at bounding box center [580, 81] width 30 height 11
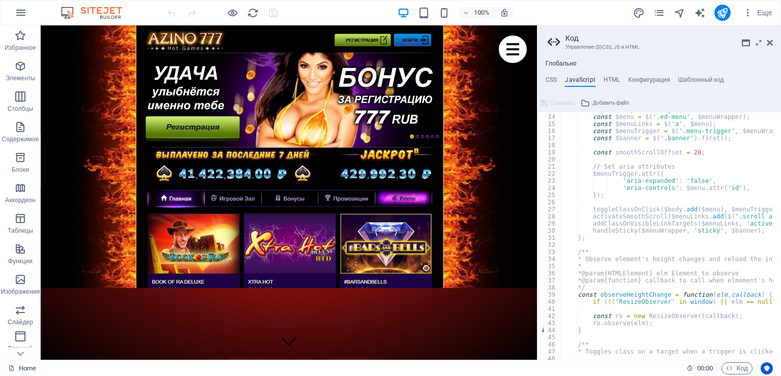
scroll to position [0, 0]
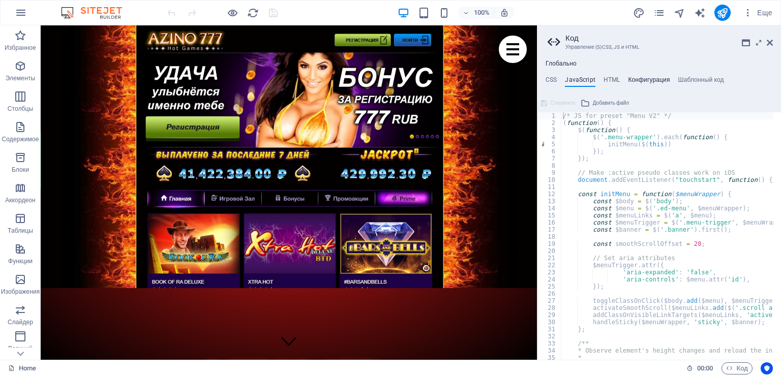
click at [648, 76] on h4 "Конфигурация" at bounding box center [649, 81] width 42 height 11
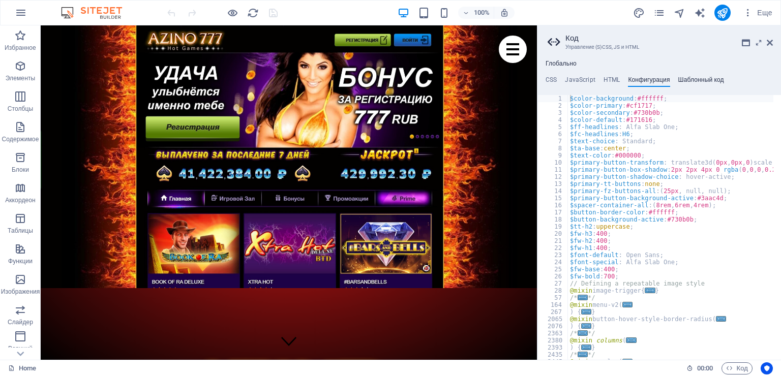
click at [692, 80] on h4 "Шаблонный код" at bounding box center [701, 81] width 46 height 11
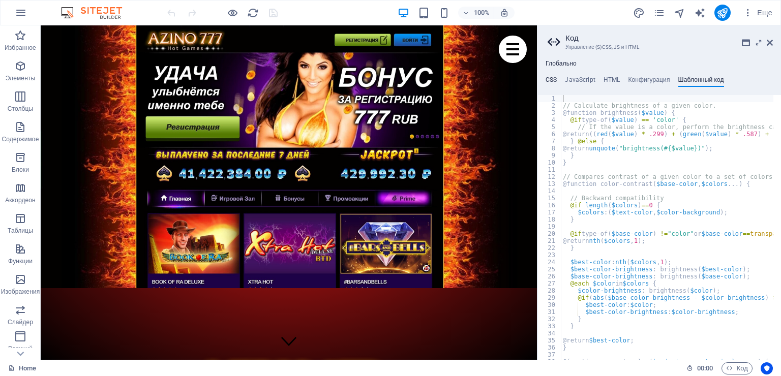
click at [554, 80] on h4 "CSS" at bounding box center [550, 81] width 11 height 11
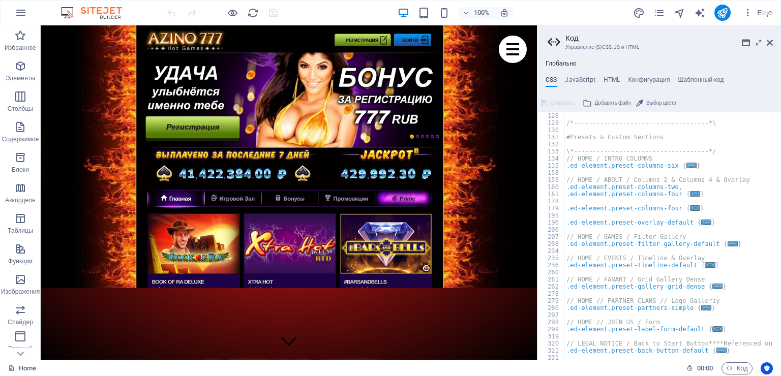
click at [658, 106] on span "Выбор цвета" at bounding box center [661, 103] width 30 height 12
type textarea "#Presets & Custom Sections"
click at [763, 136] on div "/*------------------------------------*\ #Presets & Custom Sections \*---------…" at bounding box center [734, 239] width 340 height 254
click at [742, 41] on icon at bounding box center [746, 43] width 8 height 8
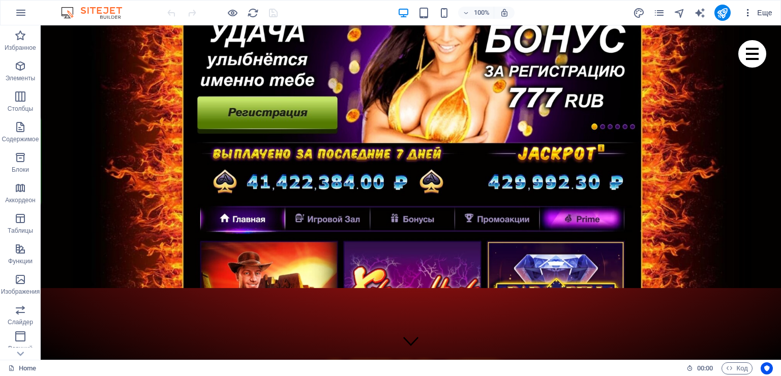
click at [758, 10] on span "Еще" at bounding box center [757, 13] width 29 height 10
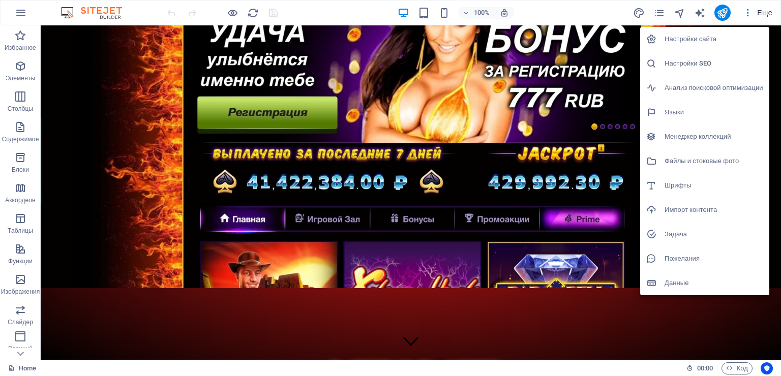
click at [705, 162] on h6 "Файлы и стоковые фото" at bounding box center [713, 161] width 99 height 12
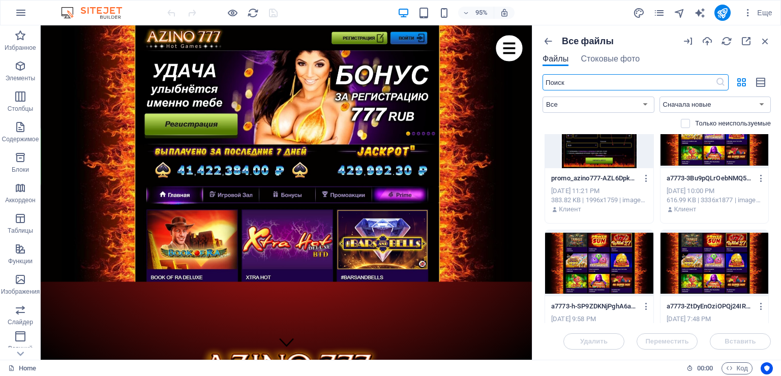
scroll to position [14, 0]
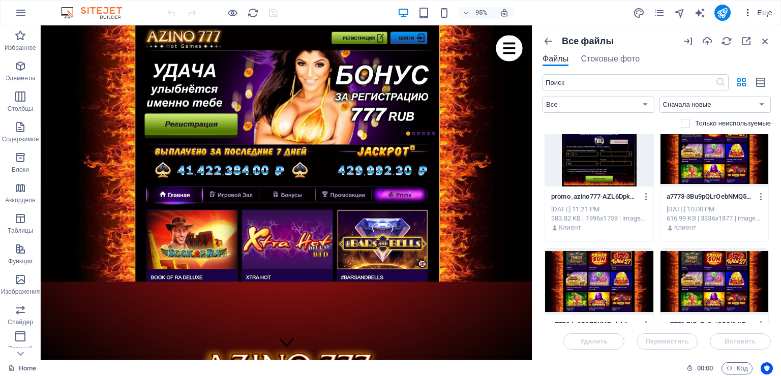
click at [750, 12] on icon "button" at bounding box center [748, 13] width 10 height 10
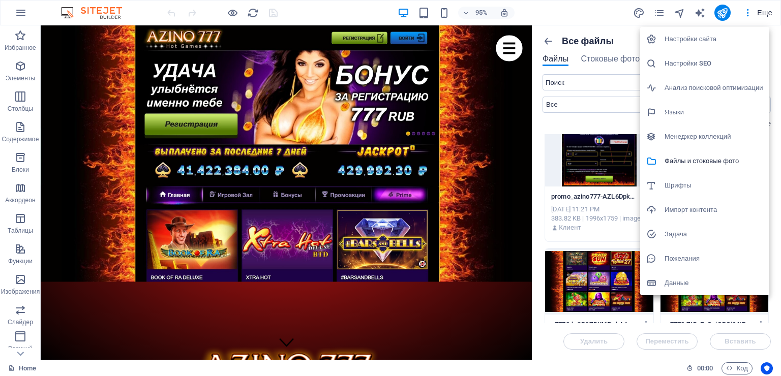
click at [689, 208] on h6 "Импорт контента" at bounding box center [713, 210] width 99 height 12
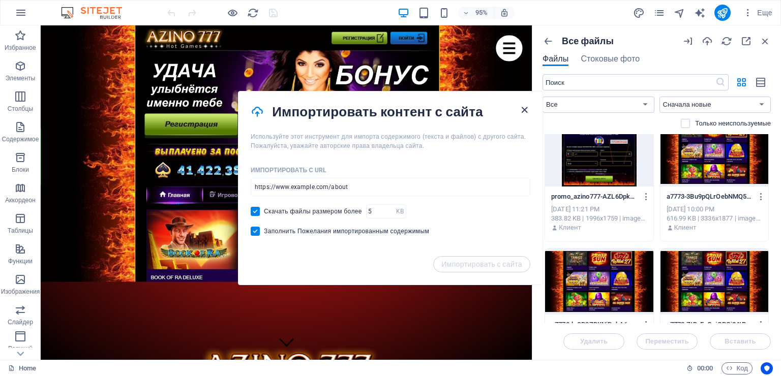
click at [522, 108] on icon "button" at bounding box center [525, 110] width 12 height 12
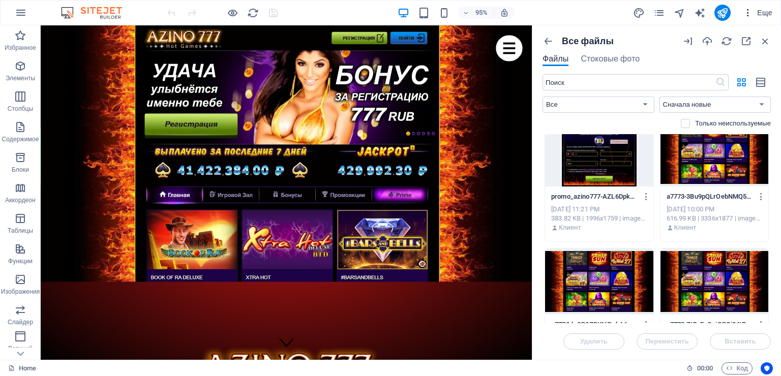
click at [745, 12] on icon "button" at bounding box center [748, 13] width 10 height 10
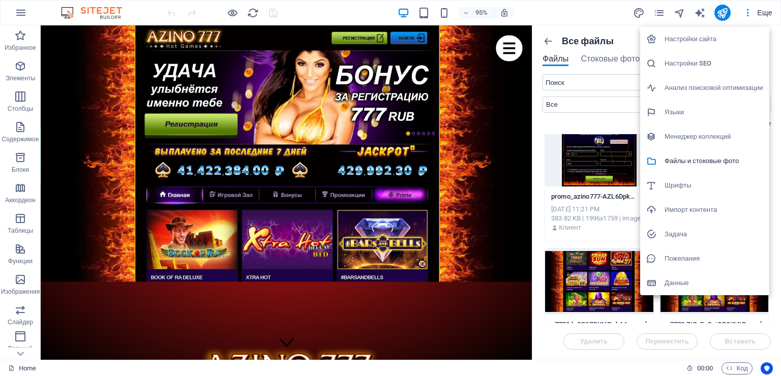
click at [685, 236] on h6 "Задача" at bounding box center [713, 234] width 99 height 12
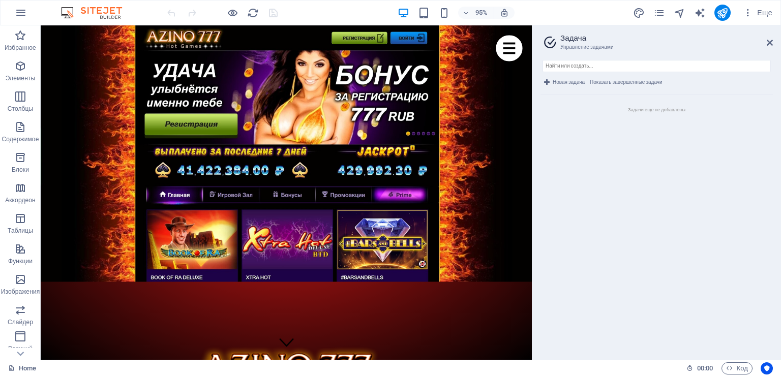
click at [568, 81] on span "Новая задача" at bounding box center [569, 82] width 32 height 12
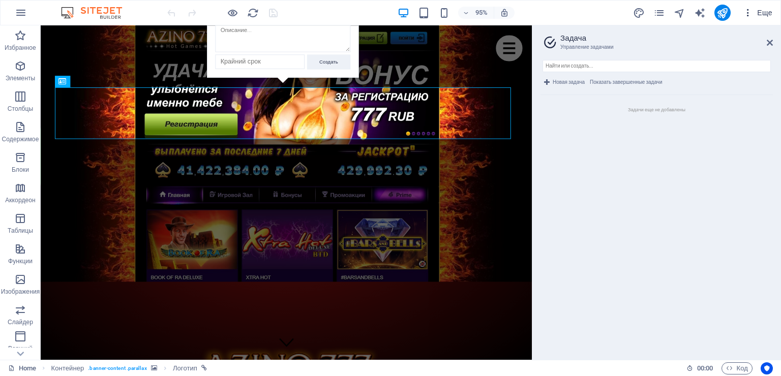
click at [748, 12] on icon "button" at bounding box center [748, 13] width 10 height 10
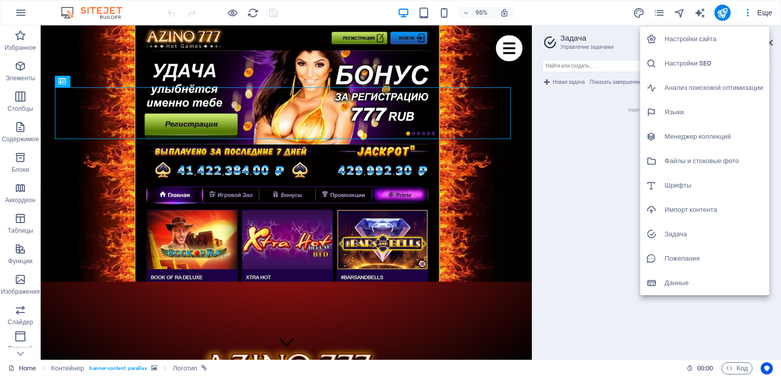
click at [687, 255] on h6 "Пожелания" at bounding box center [713, 259] width 99 height 12
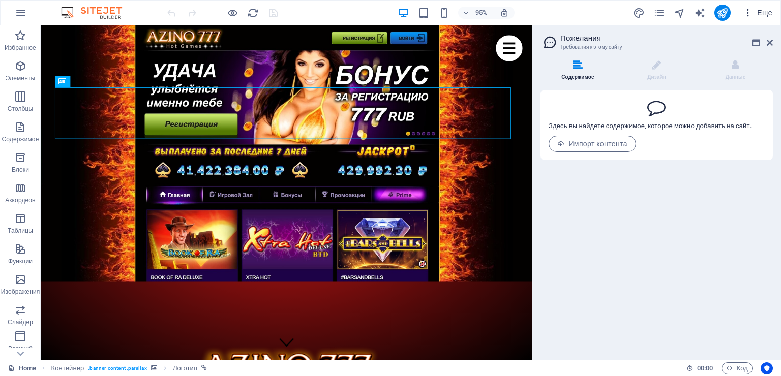
click at [747, 12] on icon "button" at bounding box center [748, 13] width 10 height 10
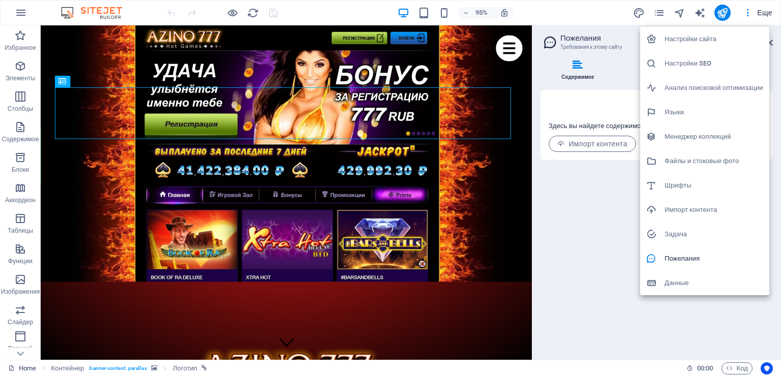
click at [686, 280] on h6 "Данные" at bounding box center [713, 283] width 99 height 12
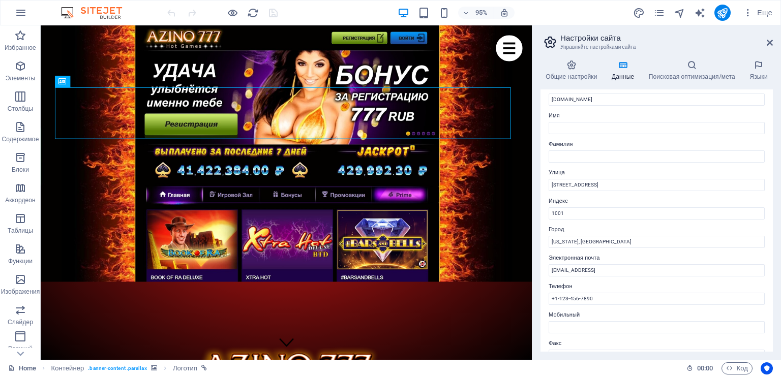
scroll to position [0, 0]
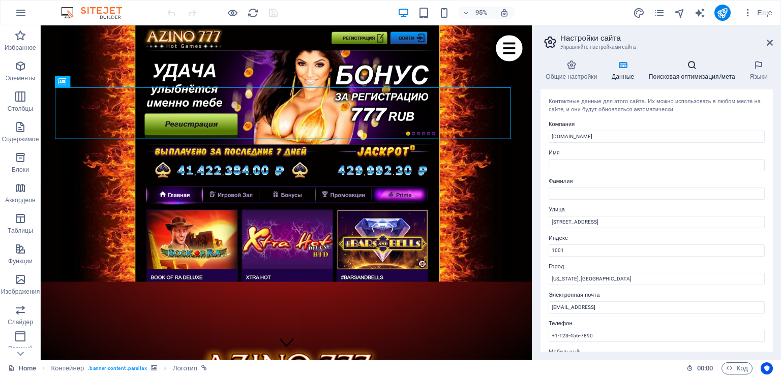
click at [695, 68] on icon at bounding box center [691, 65] width 97 height 10
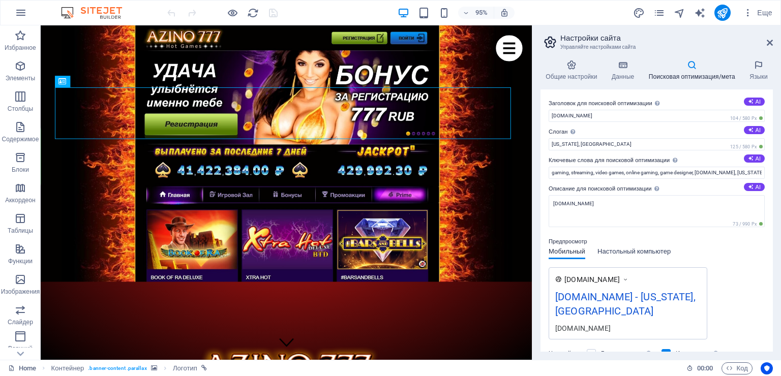
click at [650, 252] on span "Настольный компьютер" at bounding box center [633, 253] width 73 height 14
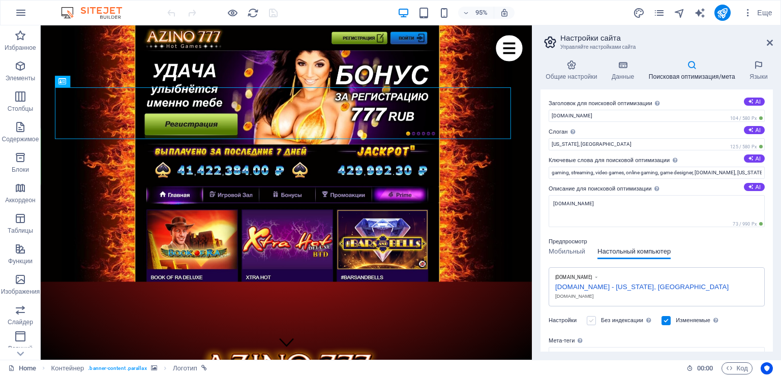
click at [589, 321] on label at bounding box center [591, 320] width 9 height 9
click at [0, 0] on input "Без индексации Указывает поисковым системам исключить этот сайт из результатов …" at bounding box center [0, 0] width 0 height 0
click at [565, 319] on label "Настройки" at bounding box center [565, 321] width 33 height 12
click at [590, 318] on label at bounding box center [591, 320] width 9 height 9
click at [0, 0] on input "Без индексации Указывает поисковым системам исключить этот сайт из результатов …" at bounding box center [0, 0] width 0 height 0
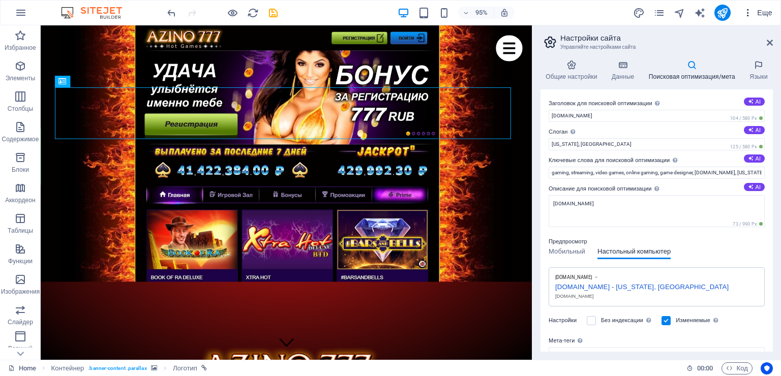
click at [763, 14] on span "Еще" at bounding box center [757, 13] width 29 height 10
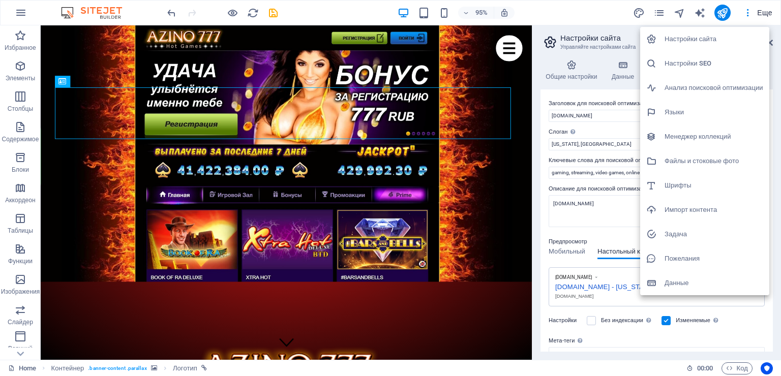
click at [768, 15] on div at bounding box center [390, 188] width 781 height 376
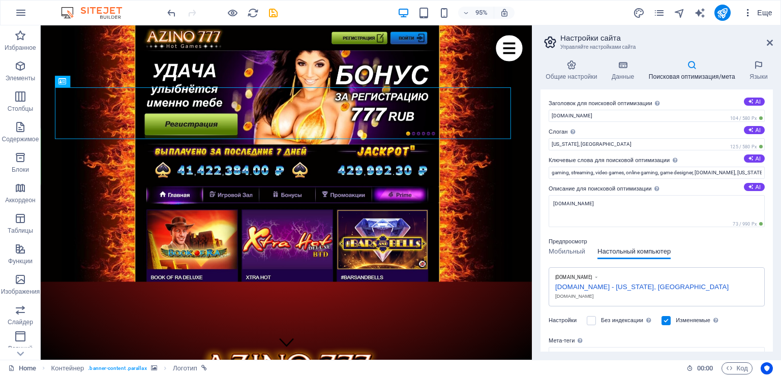
click at [766, 13] on span "Еще" at bounding box center [757, 13] width 29 height 10
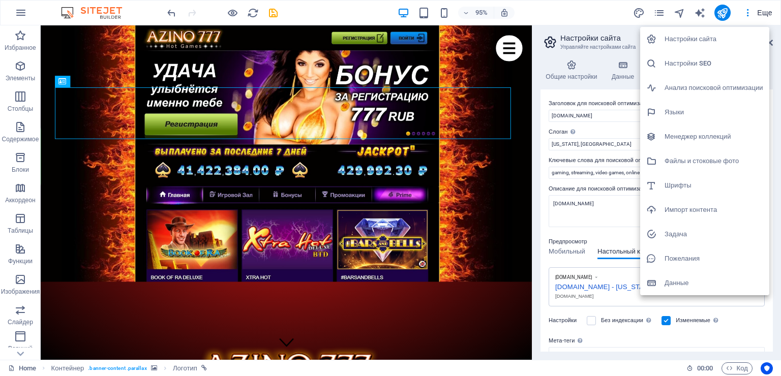
click at [746, 13] on div at bounding box center [390, 188] width 781 height 376
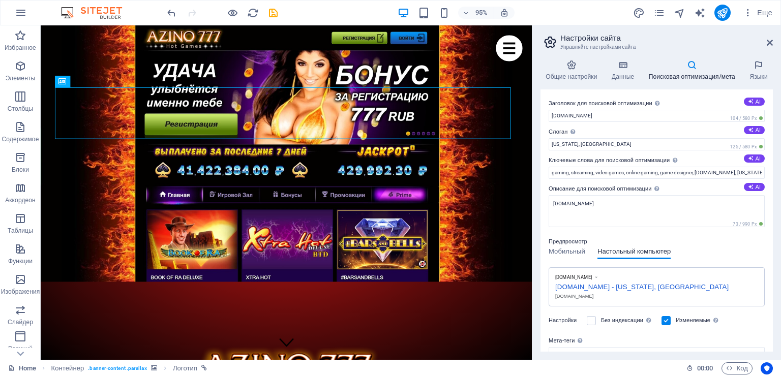
click at [746, 13] on icon "button" at bounding box center [748, 13] width 10 height 10
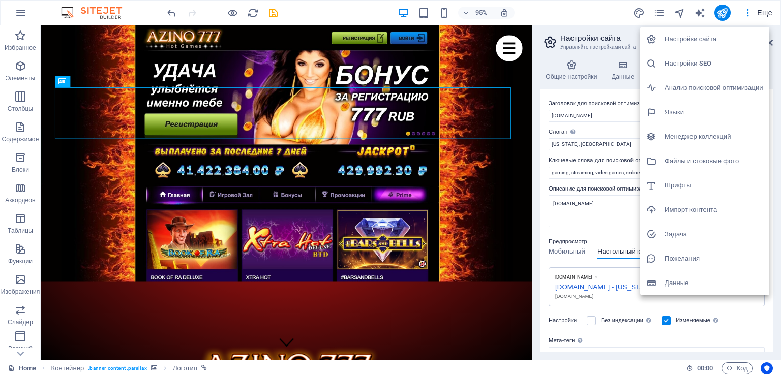
click at [577, 10] on div at bounding box center [390, 188] width 781 height 376
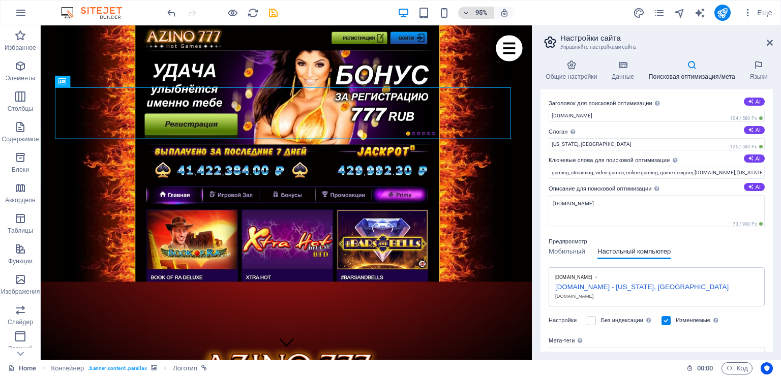
click at [485, 12] on h6 "95%" at bounding box center [481, 13] width 16 height 12
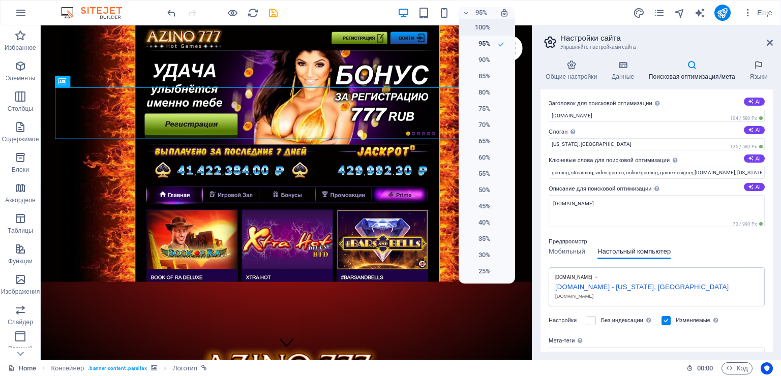
click at [484, 27] on h6 "100%" at bounding box center [478, 27] width 26 height 12
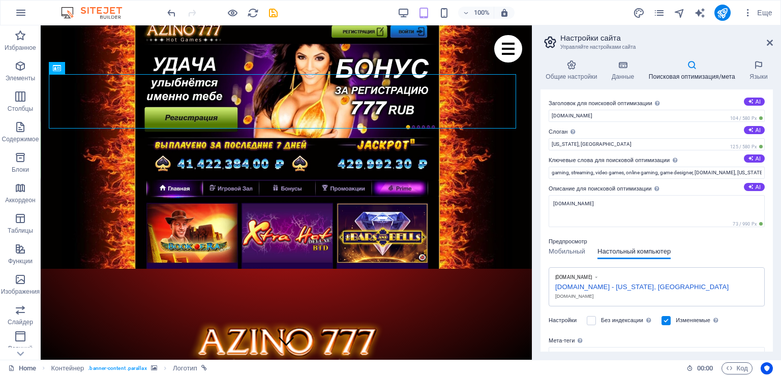
click at [548, 7] on div "100% Еще" at bounding box center [470, 13] width 611 height 16
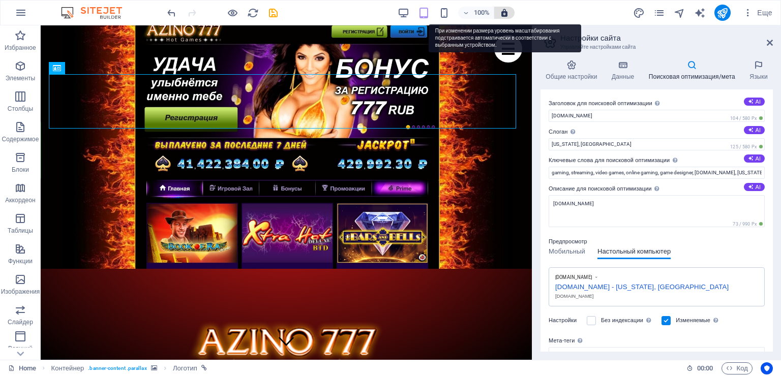
click at [501, 14] on icon "button" at bounding box center [504, 12] width 9 height 9
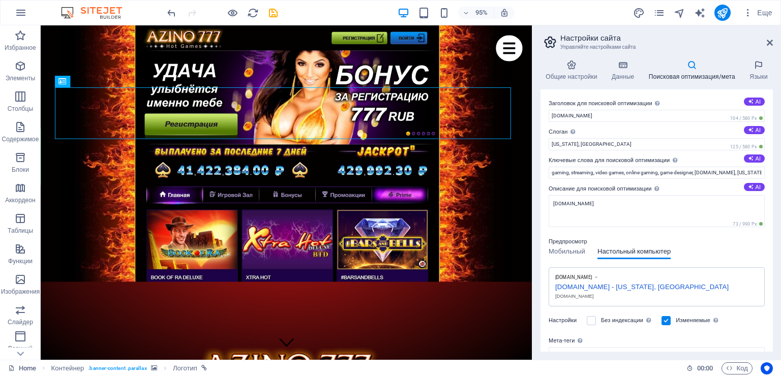
click at [559, 16] on div "95% Еще" at bounding box center [470, 13] width 611 height 16
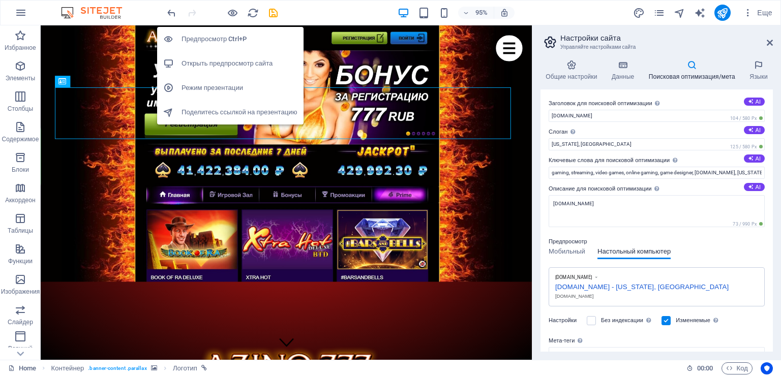
click at [241, 59] on h6 "Открыть предпросмотр сайта" at bounding box center [239, 63] width 116 height 12
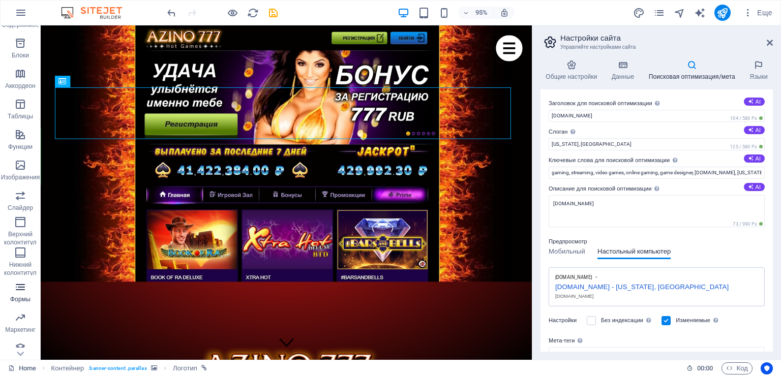
scroll to position [123, 0]
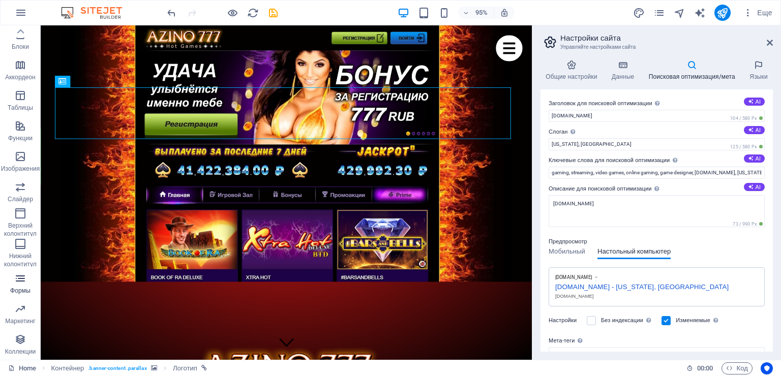
click at [22, 288] on p "Формы" at bounding box center [20, 291] width 20 height 8
click at [22, 282] on span "Формы" at bounding box center [20, 284] width 41 height 24
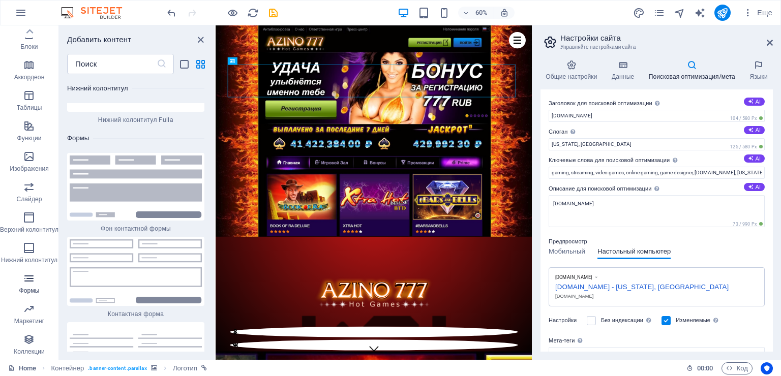
scroll to position [14811, 0]
click at [26, 319] on p "Маркетинг" at bounding box center [29, 321] width 30 height 8
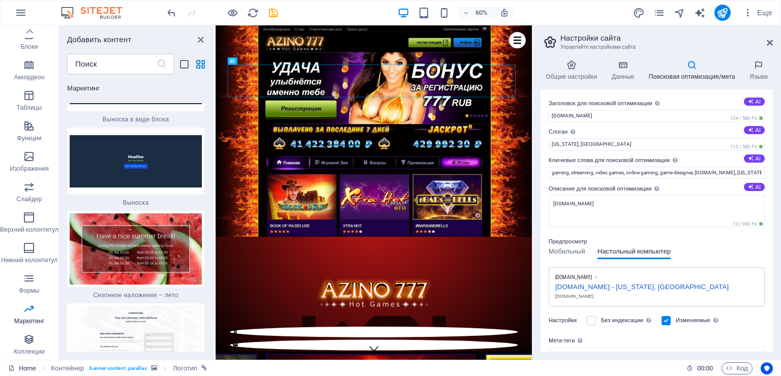
scroll to position [16856, 0]
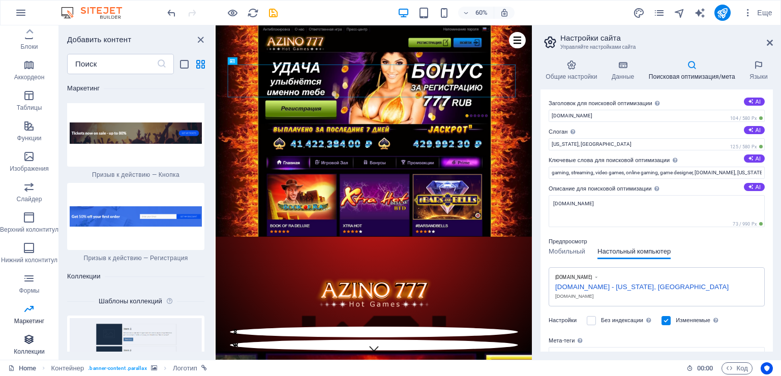
click at [31, 343] on icon "button" at bounding box center [29, 339] width 12 height 12
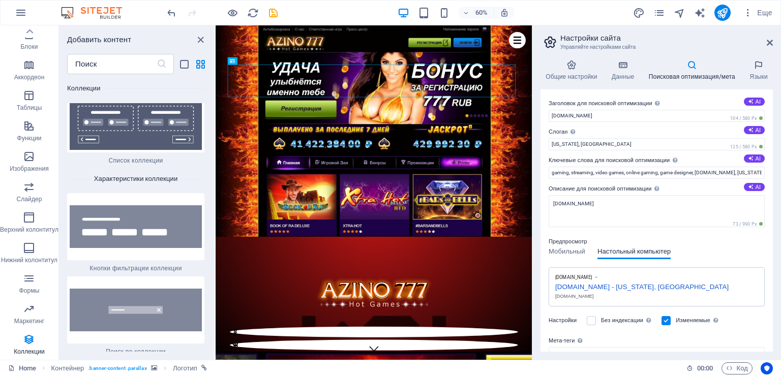
scroll to position [19584, 0]
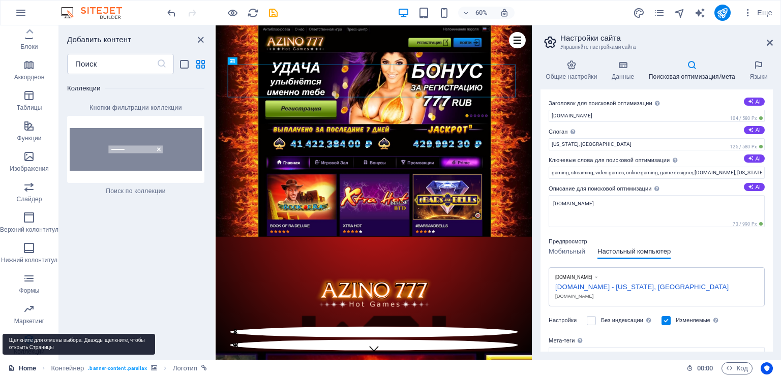
click at [24, 370] on link "Home" at bounding box center [22, 368] width 28 height 12
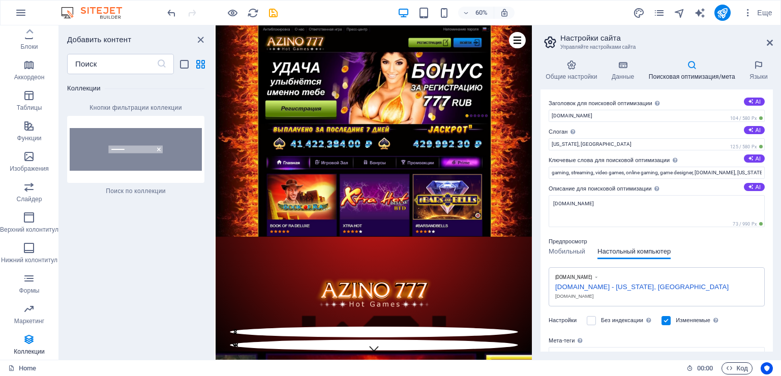
click at [731, 369] on icon "button" at bounding box center [729, 368] width 7 height 7
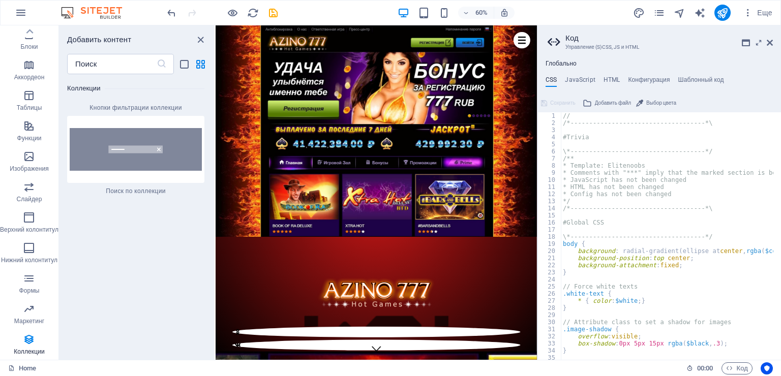
scroll to position [0, 0]
click at [580, 78] on h4 "JavaScript" at bounding box center [580, 81] width 30 height 11
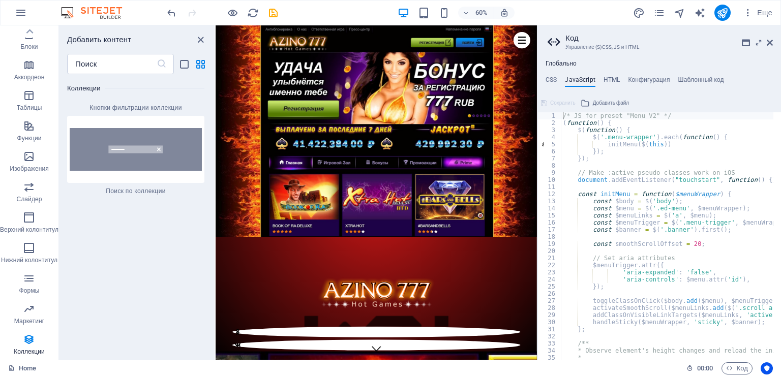
click at [613, 75] on div "Глобально CSS JavaScript HTML Конфигурация Шаблонный код #Presets & Custom Sect…" at bounding box center [659, 210] width 244 height 300
click at [611, 80] on h4 "HTML" at bounding box center [611, 81] width 17 height 11
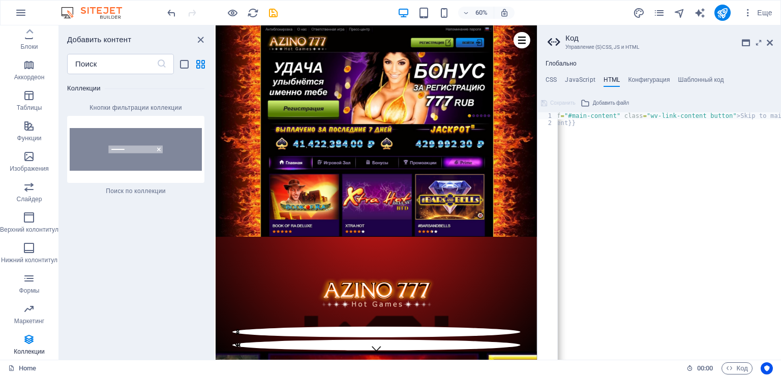
scroll to position [0, 25]
click at [646, 79] on h4 "Конфигурация" at bounding box center [649, 81] width 42 height 11
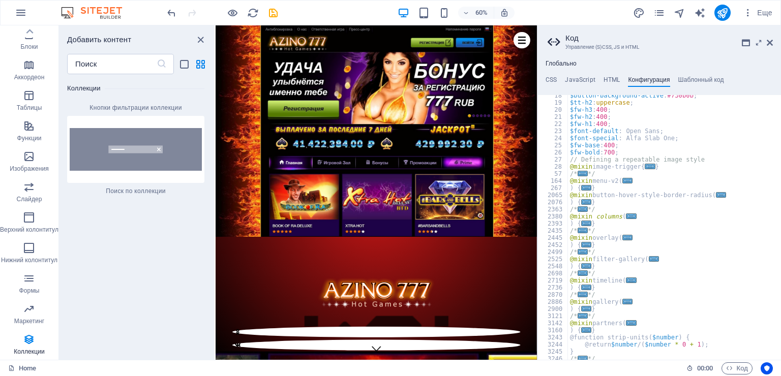
scroll to position [2, 0]
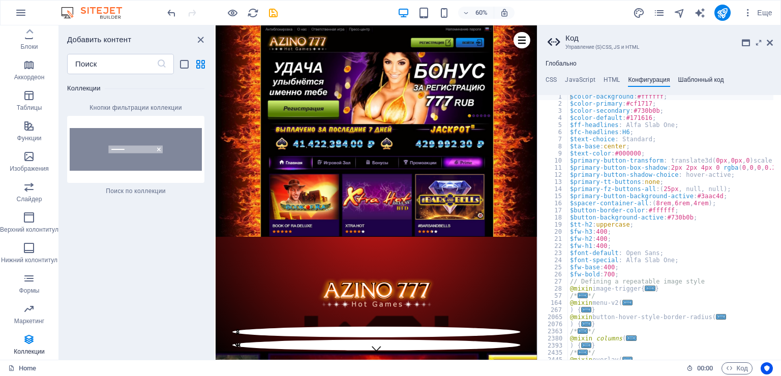
click at [703, 79] on h4 "Шаблонный код" at bounding box center [701, 81] width 46 height 11
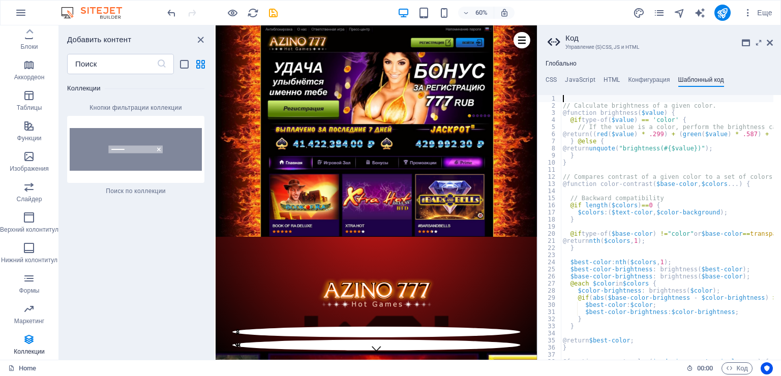
type textarea "@return ((red($value) * .299) + (green($value) * .587) + (blue($value) * .114))…"
click at [613, 81] on h4 "HTML" at bounding box center [611, 81] width 17 height 11
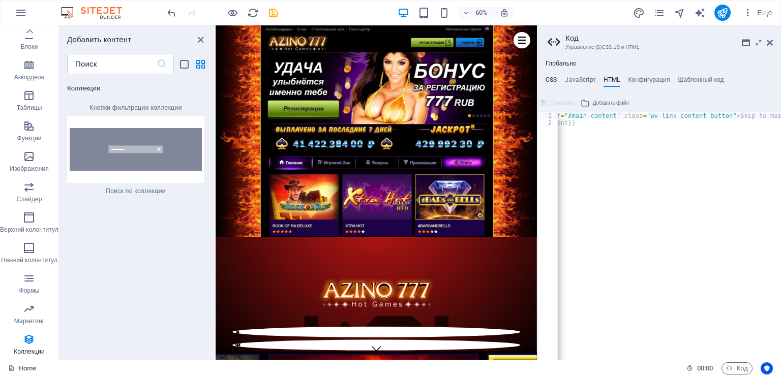
click at [551, 79] on h4 "CSS" at bounding box center [550, 81] width 11 height 11
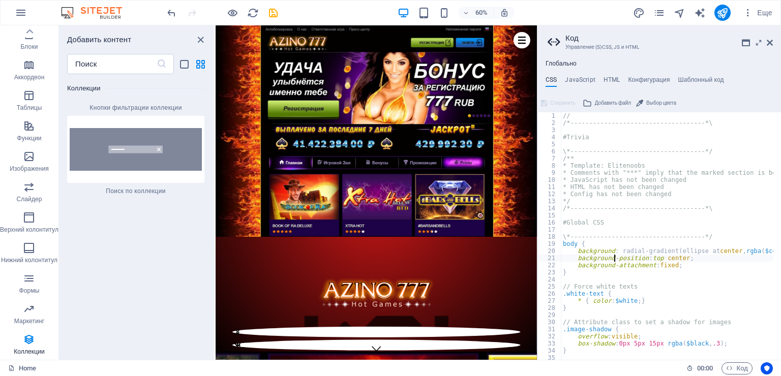
click at [615, 256] on div "// /*------------------------------------*\ #Trivia \*-------------------------…" at bounding box center [731, 239] width 340 height 254
click at [653, 257] on div "// /*------------------------------------*\ #Trivia \*-------------------------…" at bounding box center [731, 239] width 340 height 254
click at [667, 258] on div "// /*------------------------------------*\ #Trivia \*-------------------------…" at bounding box center [731, 239] width 340 height 254
click at [727, 195] on div "// /*------------------------------------*\ #Trivia \*-------------------------…" at bounding box center [731, 239] width 340 height 254
type textarea "* Config has not been changed"
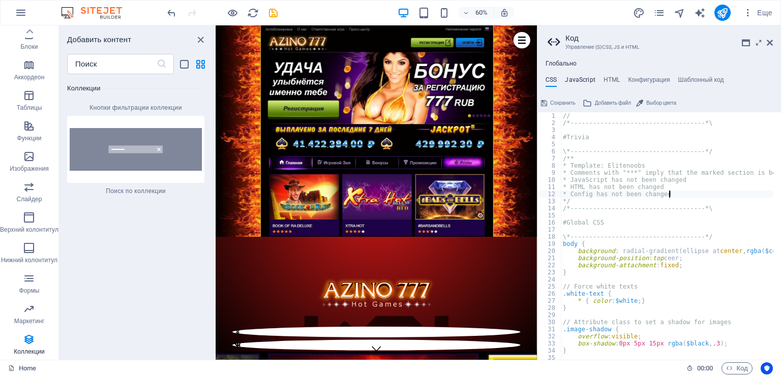
click at [572, 78] on h4 "JavaScript" at bounding box center [580, 81] width 30 height 11
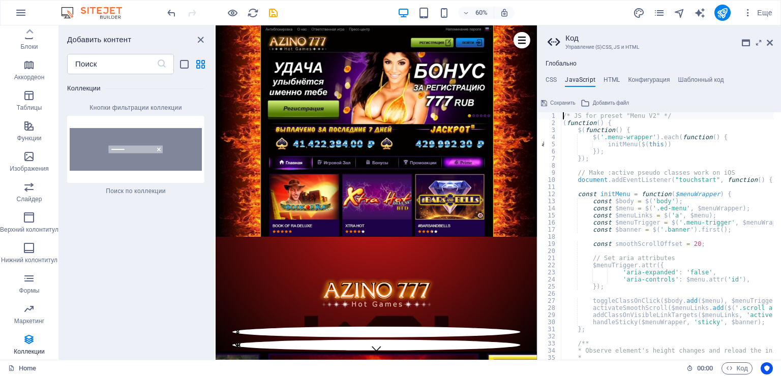
click at [601, 80] on ul "CSS JavaScript HTML Конфигурация Шаблонный код" at bounding box center [659, 81] width 244 height 11
click at [605, 80] on h4 "HTML" at bounding box center [611, 81] width 17 height 11
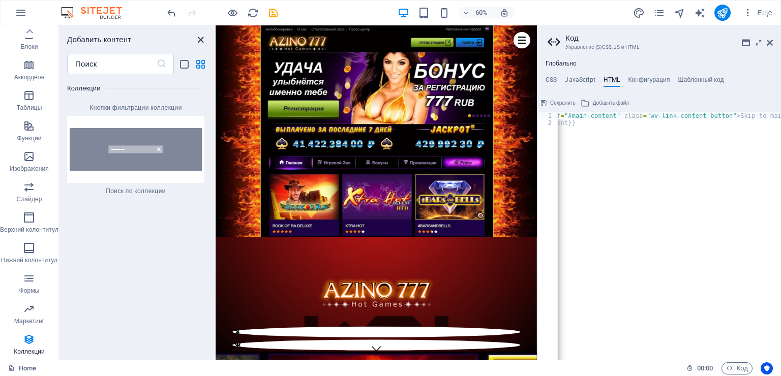
click at [201, 41] on icon "close panel" at bounding box center [201, 40] width 12 height 12
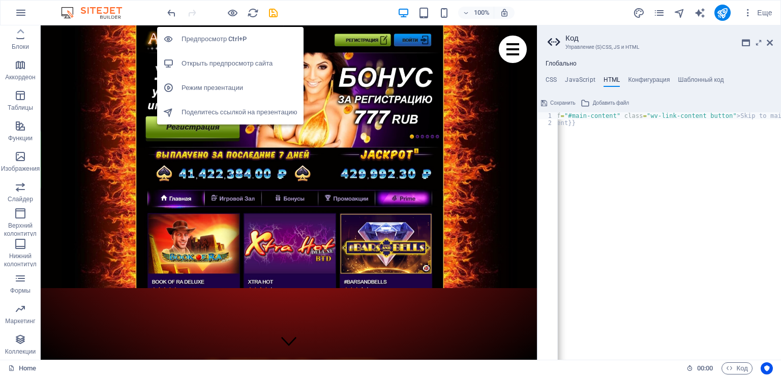
click at [240, 87] on h6 "Режим презентации" at bounding box center [239, 88] width 116 height 12
click at [227, 36] on h6 "Предпросмотр Ctrl+P" at bounding box center [239, 39] width 116 height 12
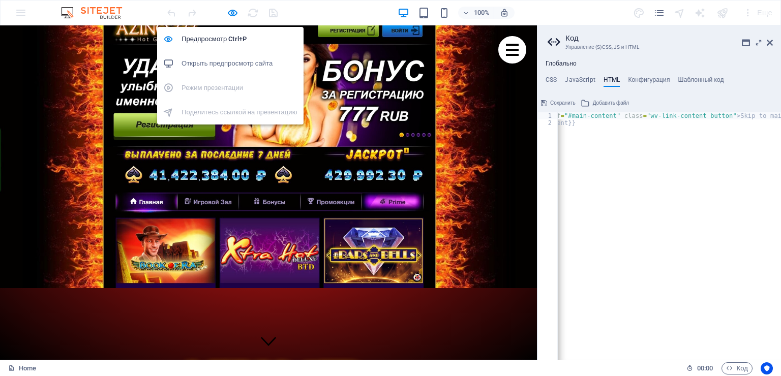
click at [220, 59] on h6 "Открыть предпросмотр сайта" at bounding box center [239, 63] width 116 height 12
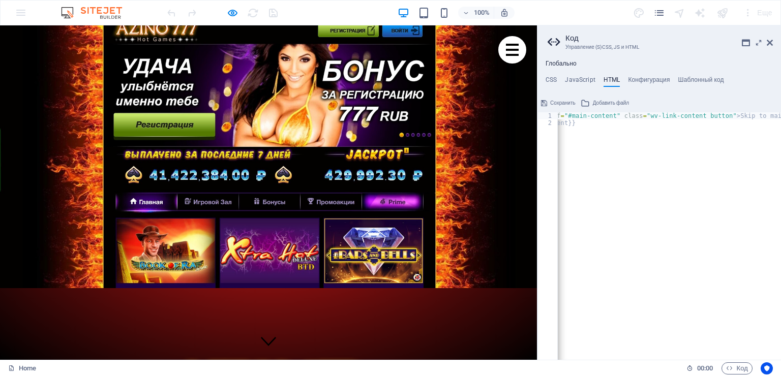
click at [773, 39] on aside "Код Управление (S)CSS, JS и HTML Глобально CSS JavaScript HTML Конфигурация Шаб…" at bounding box center [659, 192] width 244 height 335
click at [768, 43] on icon at bounding box center [770, 43] width 6 height 8
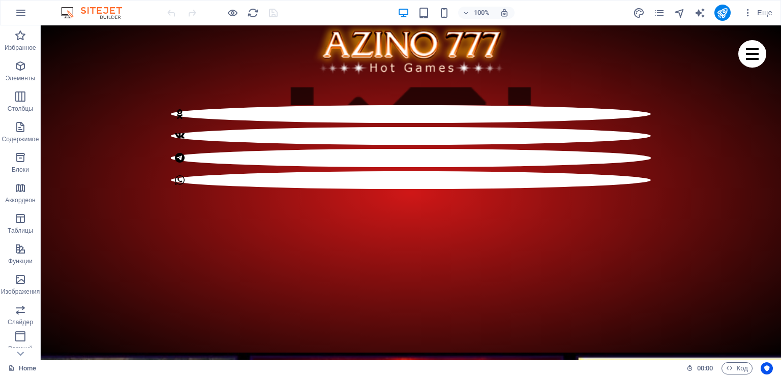
scroll to position [305, 0]
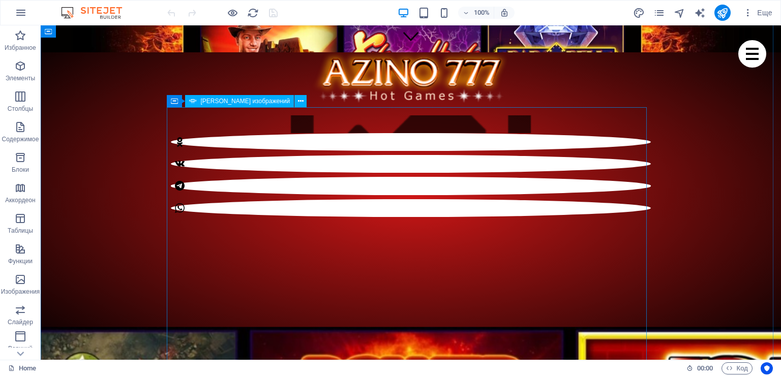
select select "ms"
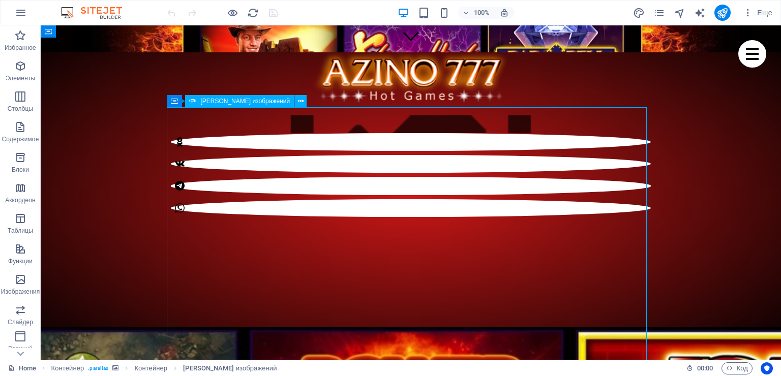
select select "s"
select select "progressive"
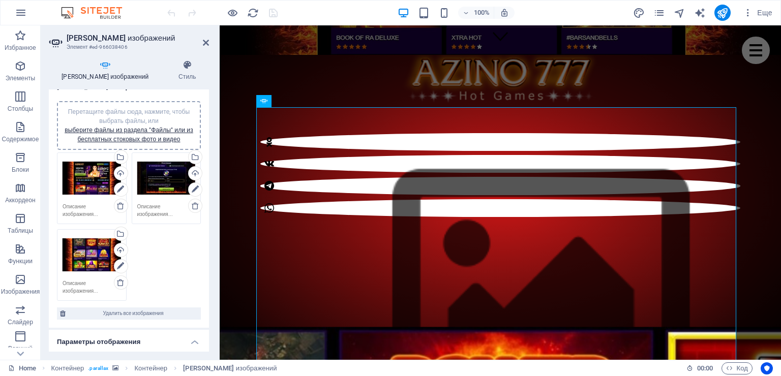
scroll to position [0, 0]
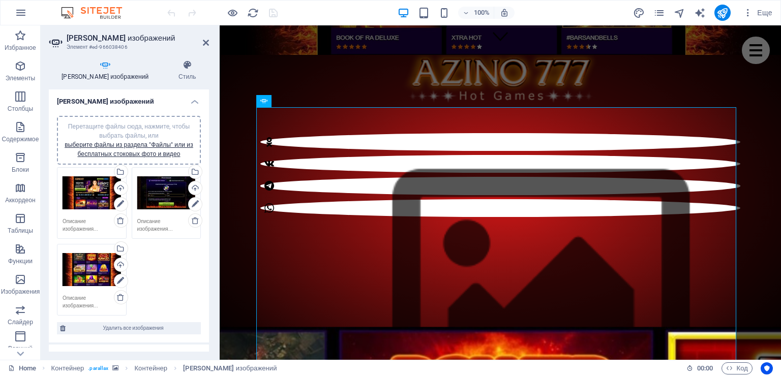
click at [203, 45] on icon at bounding box center [206, 43] width 6 height 8
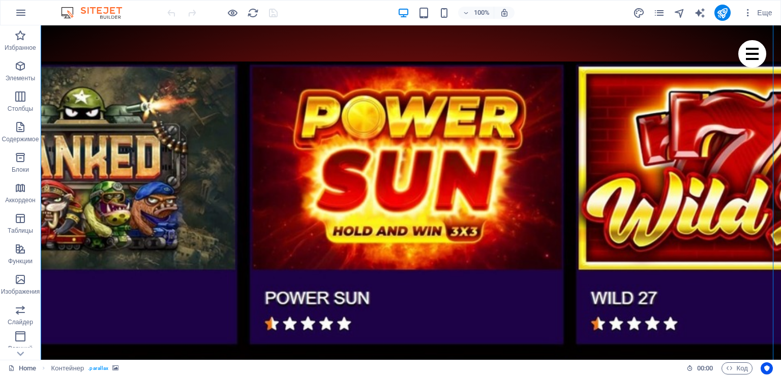
scroll to position [559, 0]
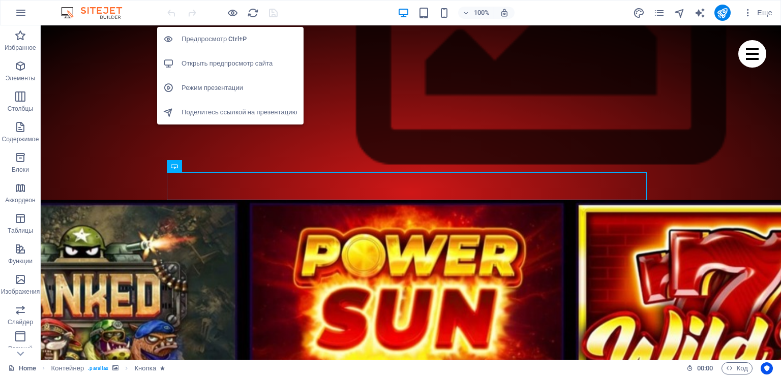
click at [236, 60] on h6 "Открыть предпросмотр сайта" at bounding box center [239, 63] width 116 height 12
